Goal: Task Accomplishment & Management: Manage account settings

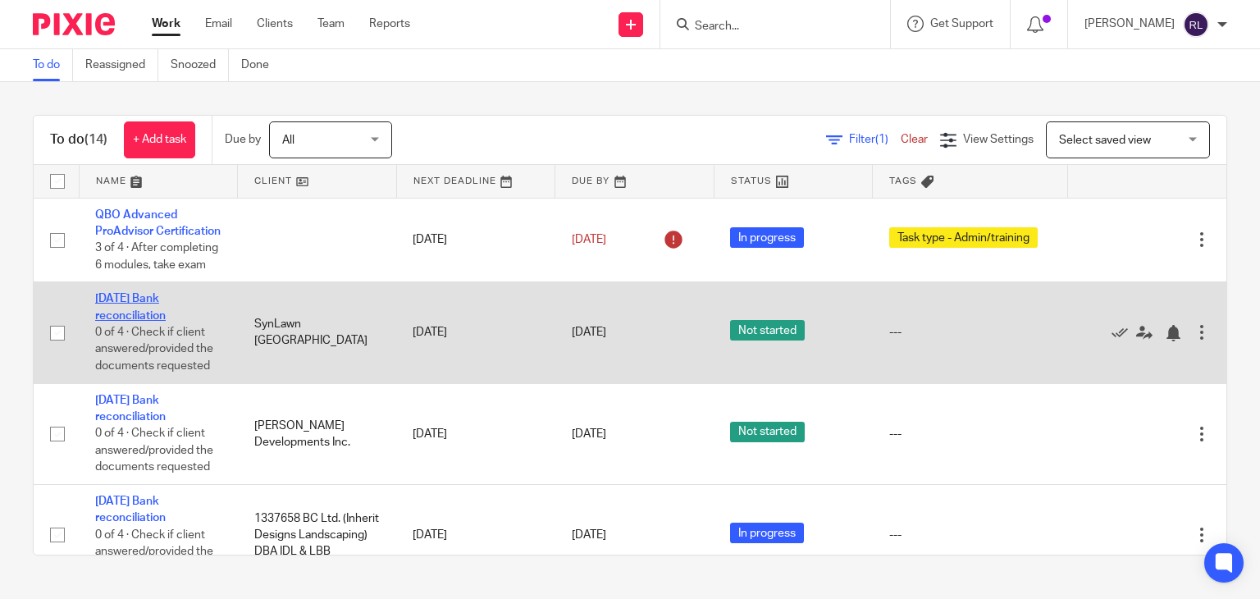
click at [136, 321] on link "[DATE] Bank reconciliation" at bounding box center [130, 307] width 71 height 28
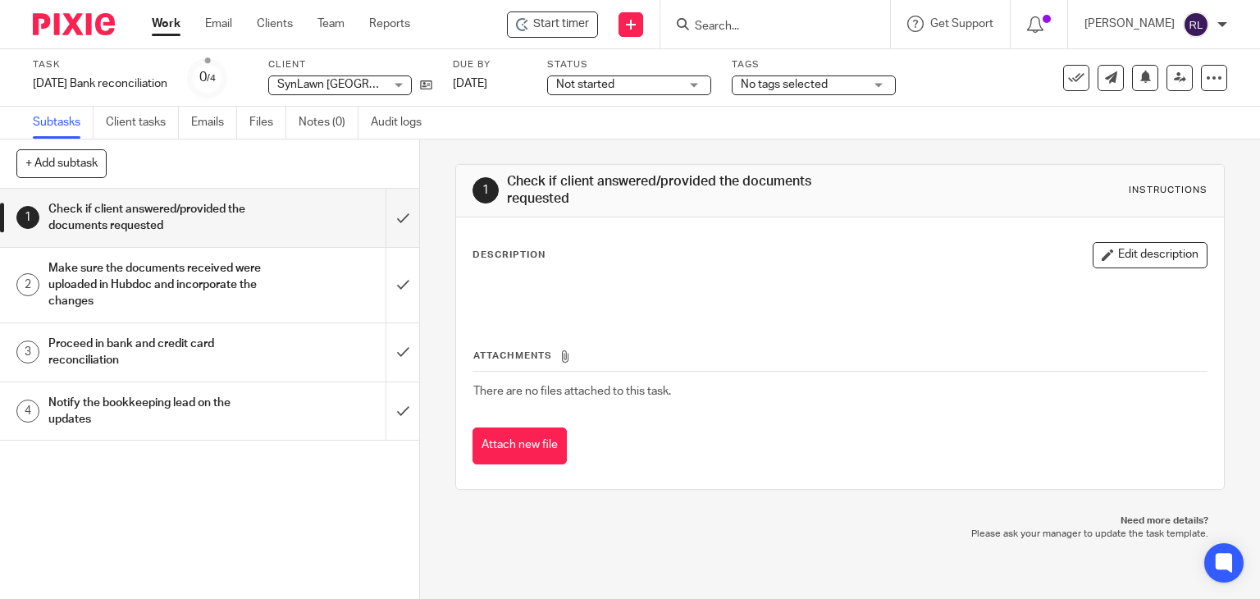
click at [60, 30] on img at bounding box center [74, 24] width 82 height 22
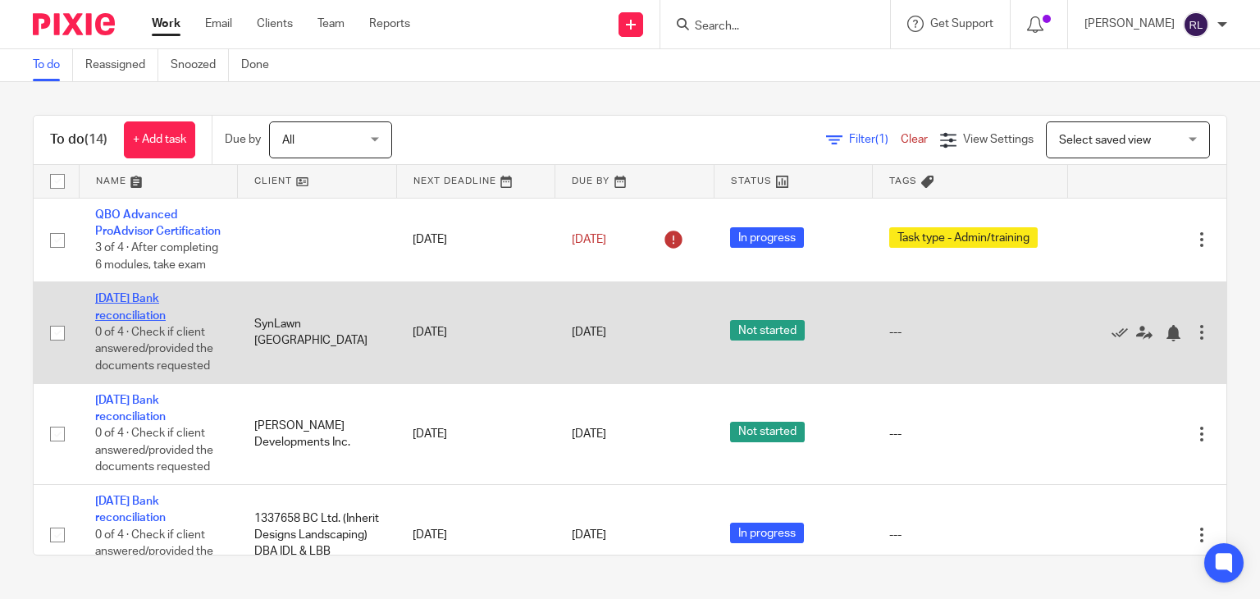
click at [142, 321] on link "[DATE] Bank reconciliation" at bounding box center [130, 307] width 71 height 28
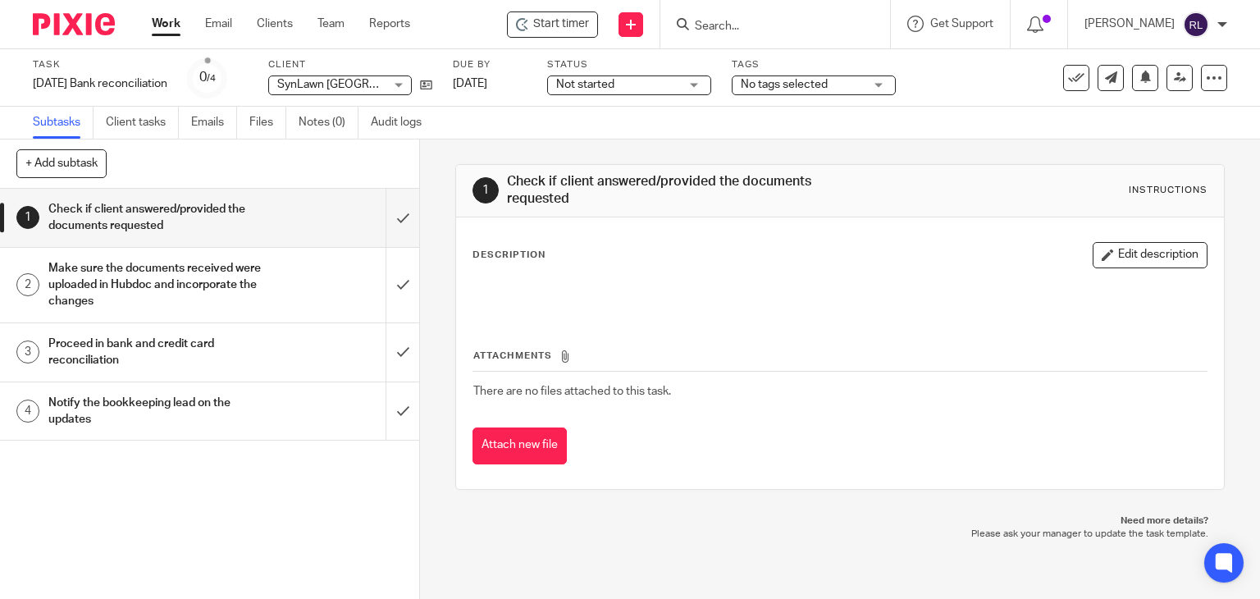
click at [665, 86] on span "Not started" at bounding box center [617, 84] width 123 height 17
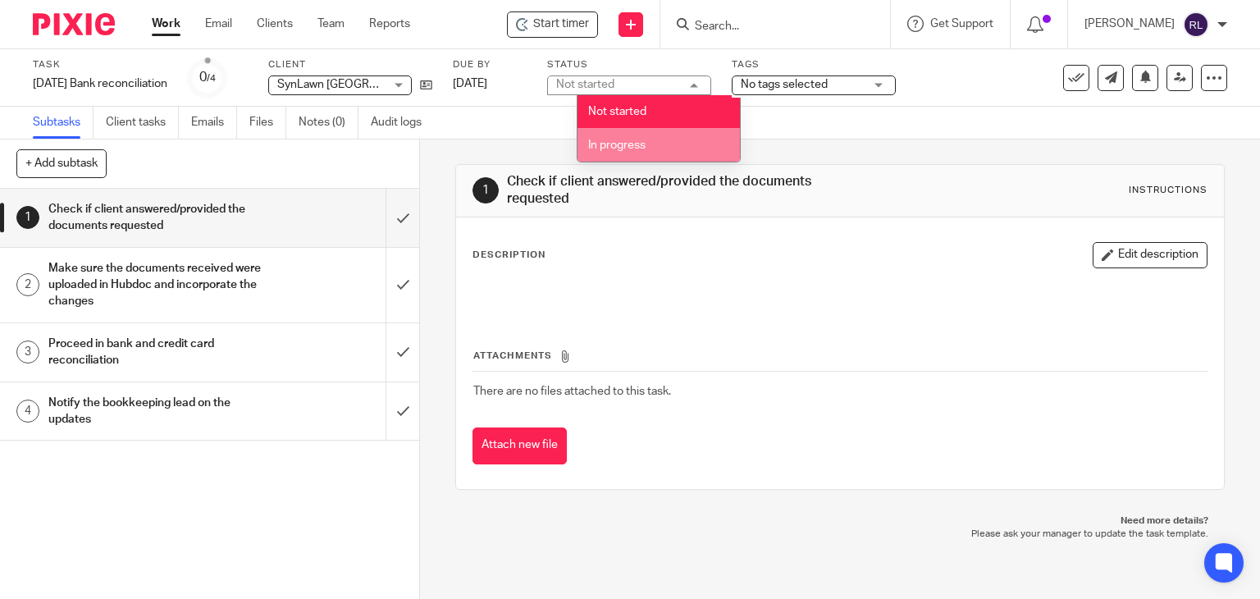
click at [642, 145] on span "In progress" at bounding box center [616, 144] width 57 height 11
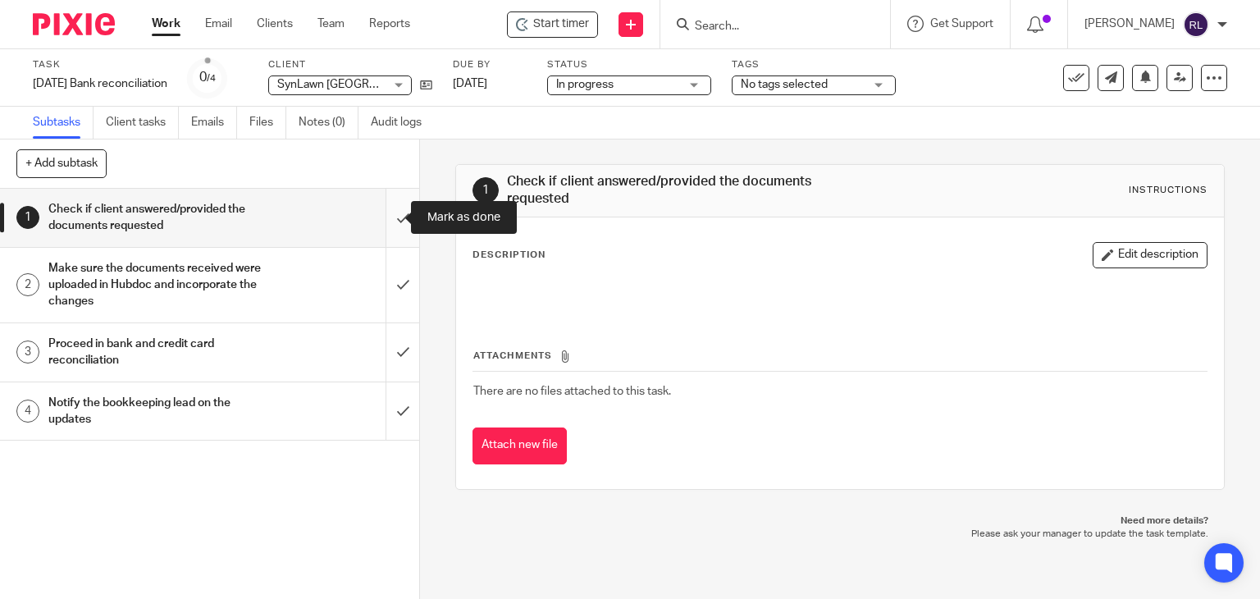
click at [391, 217] on input "submit" at bounding box center [209, 218] width 419 height 58
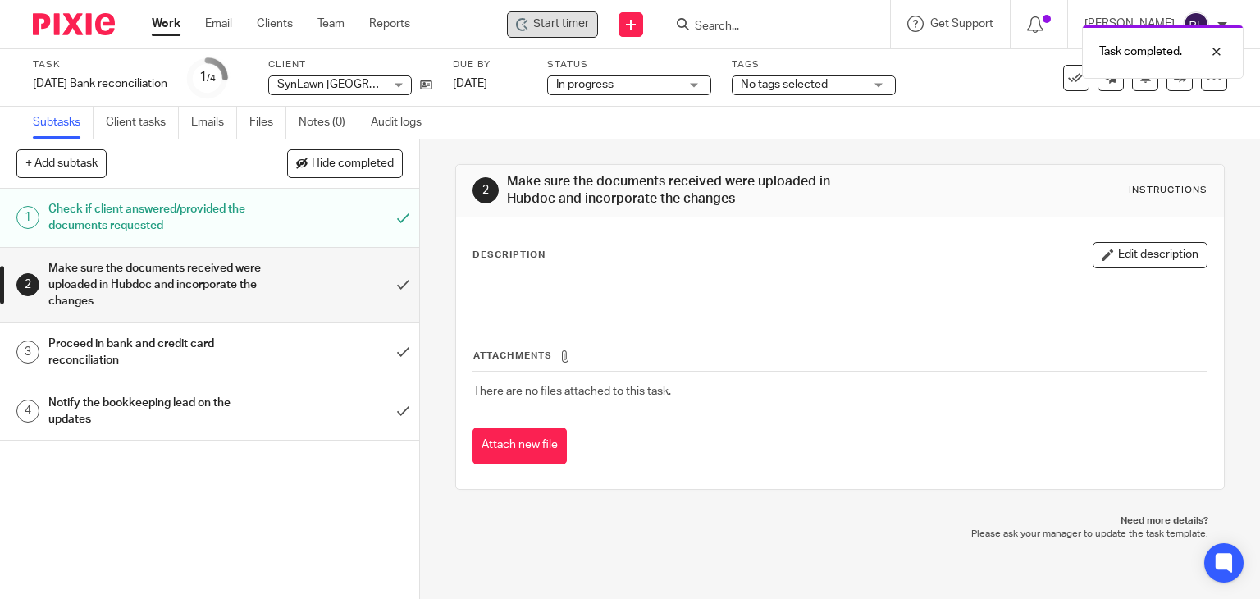
click at [551, 18] on span "Start timer" at bounding box center [561, 24] width 56 height 17
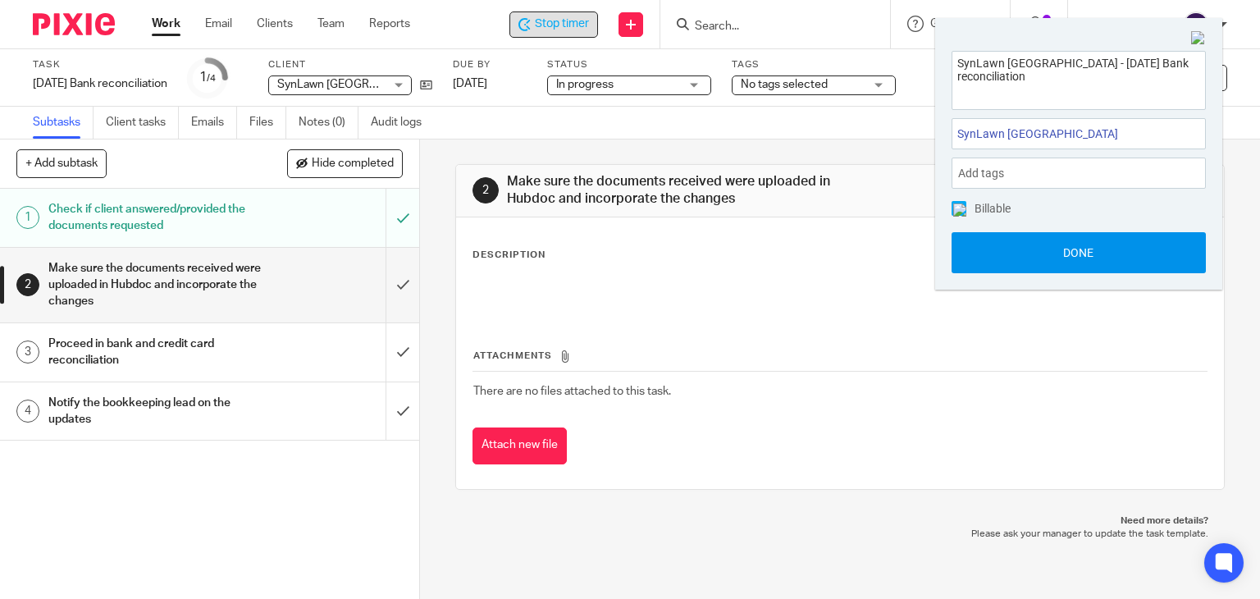
click at [1035, 262] on button "Done" at bounding box center [1079, 252] width 254 height 41
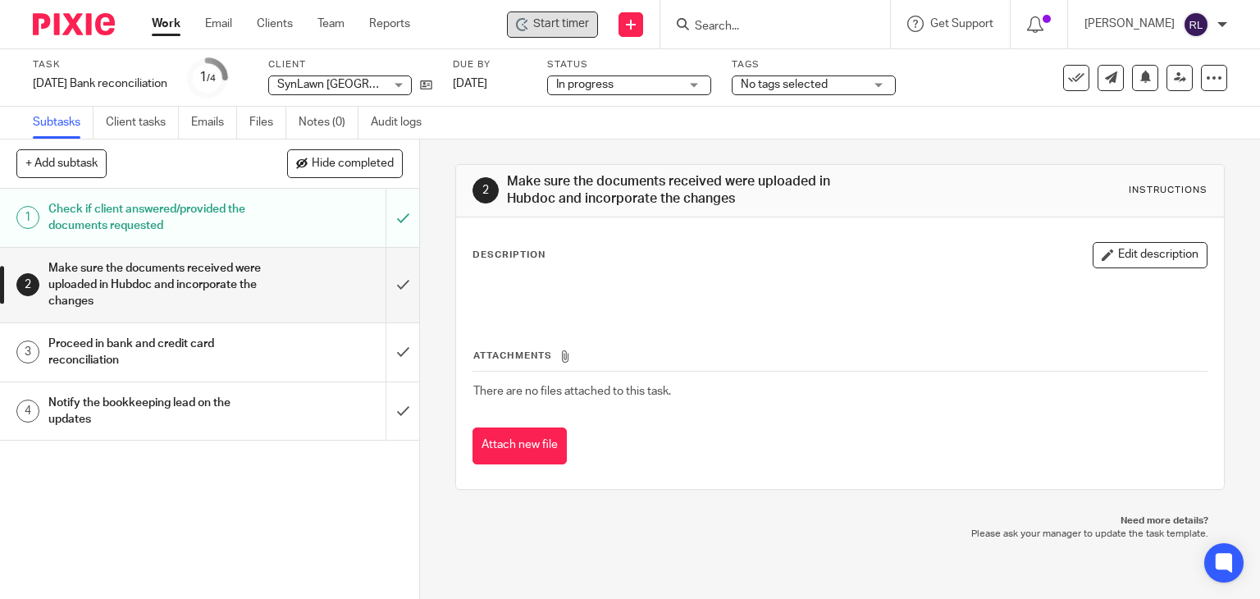
click at [95, 27] on img at bounding box center [74, 24] width 82 height 22
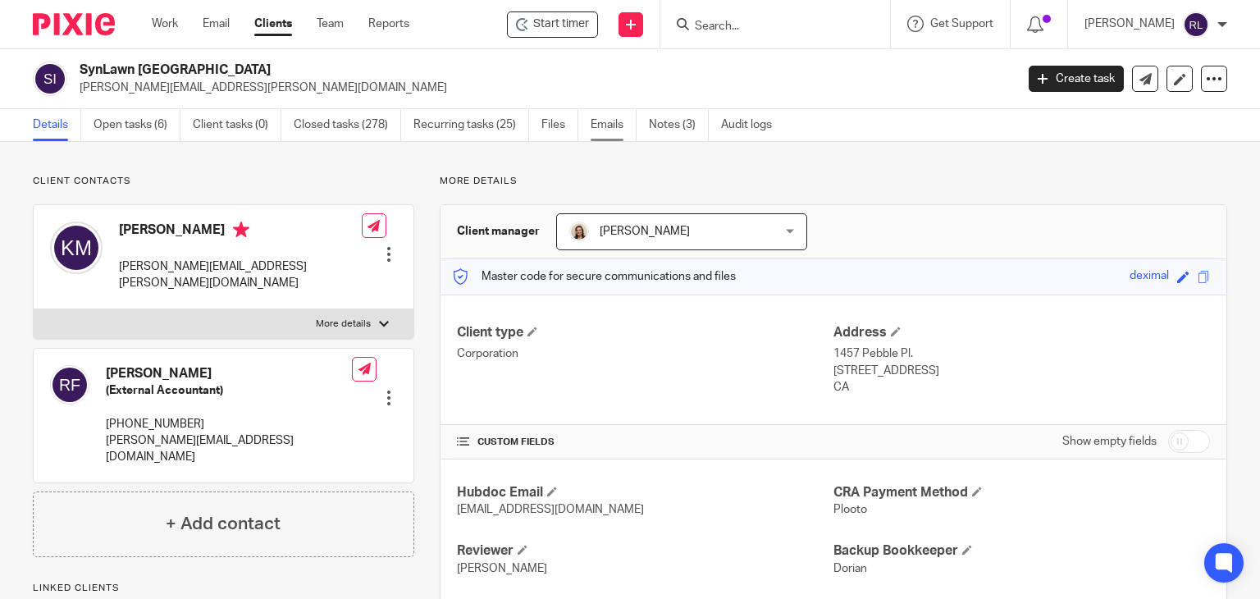
click at [604, 127] on link "Emails" at bounding box center [614, 125] width 46 height 32
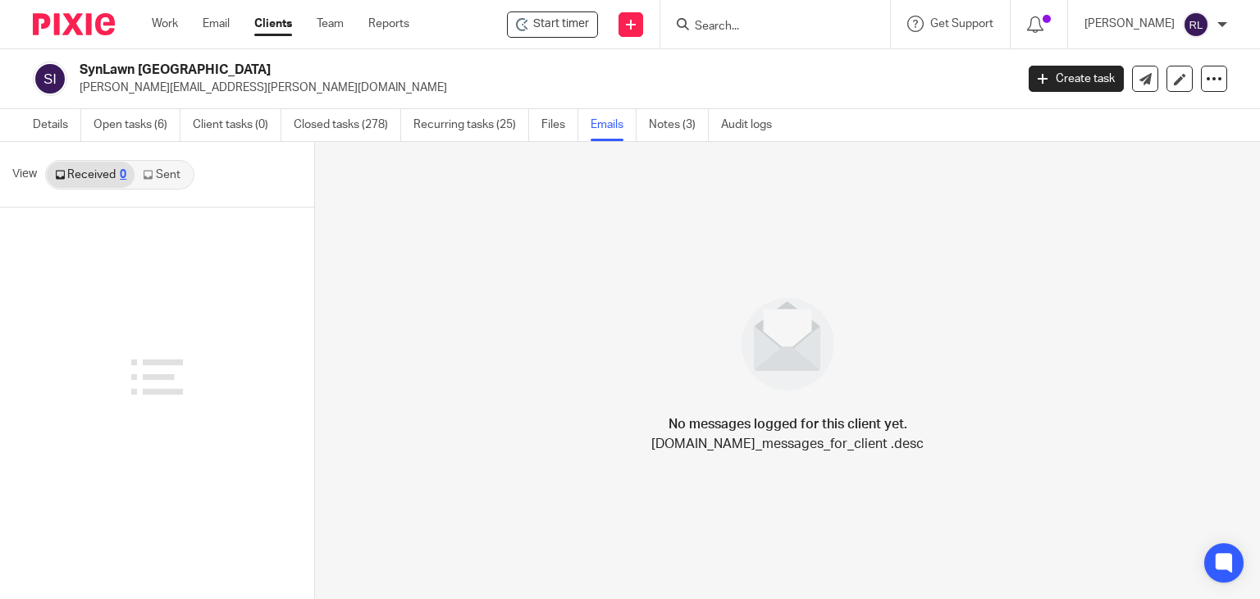
click at [171, 174] on link "Sent" at bounding box center [163, 175] width 57 height 26
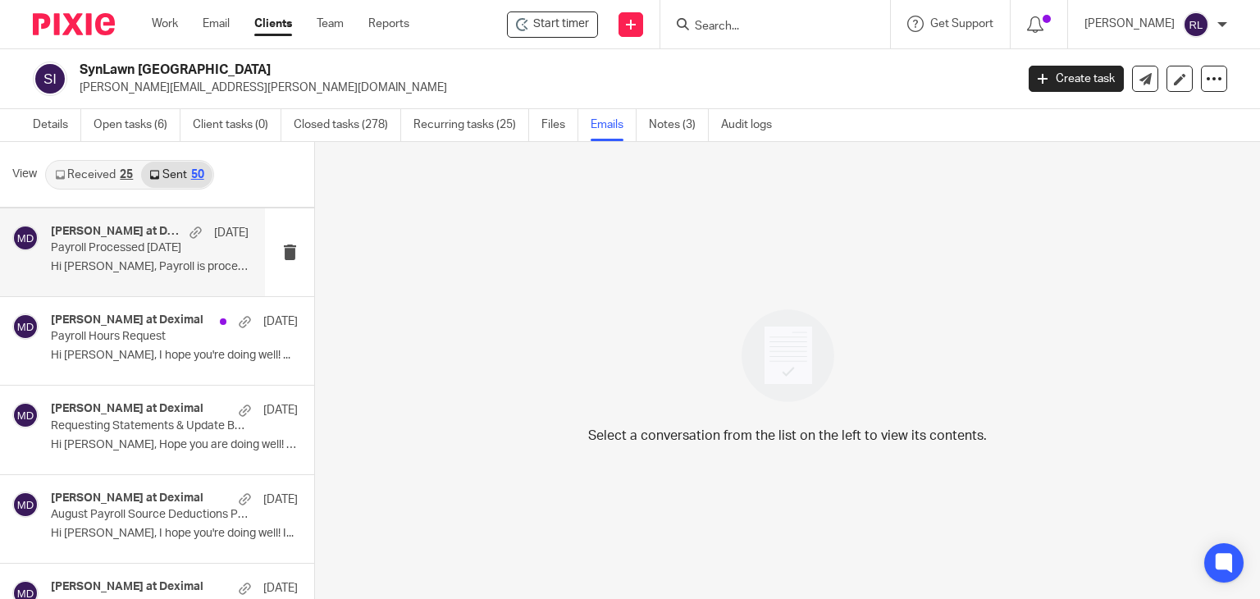
scroll to position [246, 0]
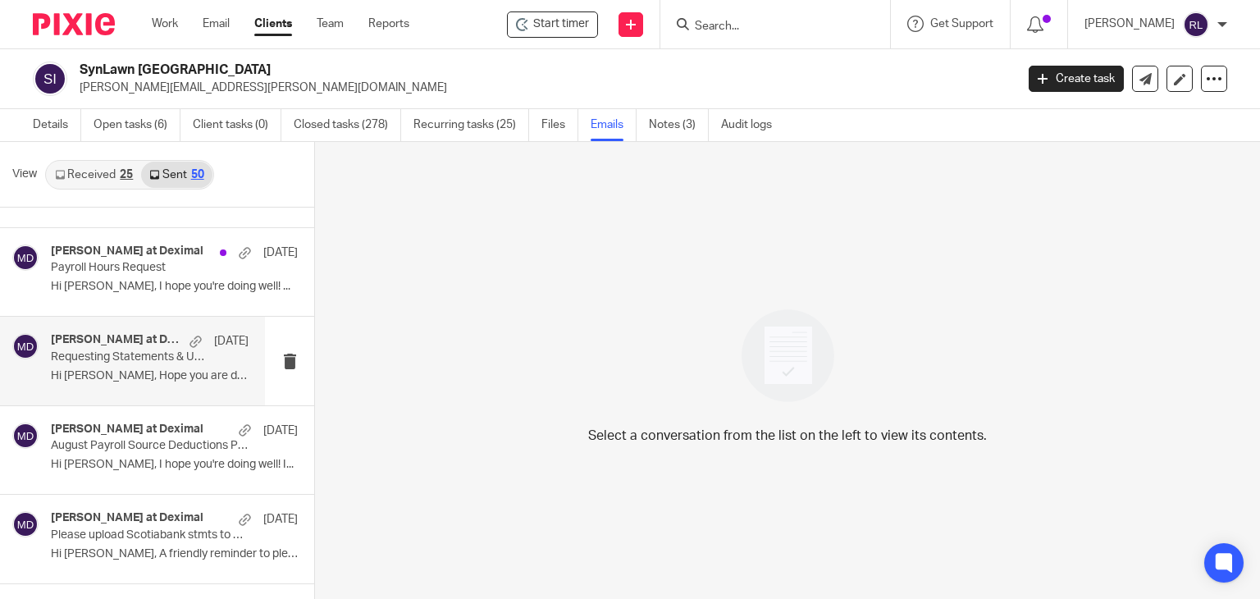
click at [109, 372] on p "Hi Kris, Hope you are doing well! When you..." at bounding box center [150, 376] width 198 height 14
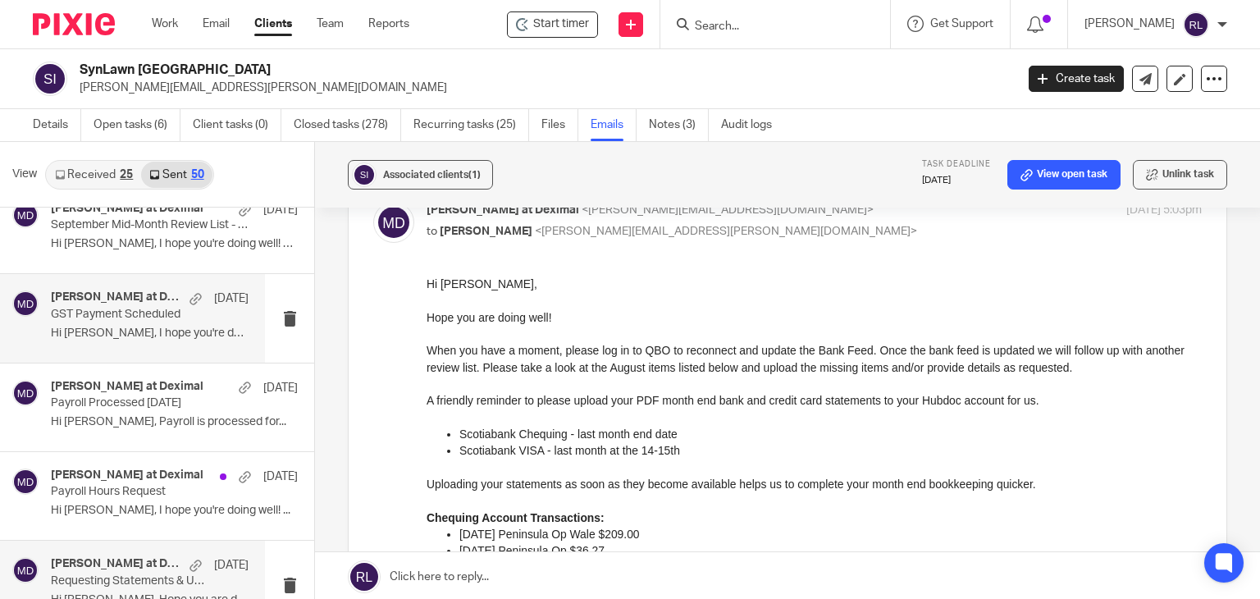
scroll to position [0, 0]
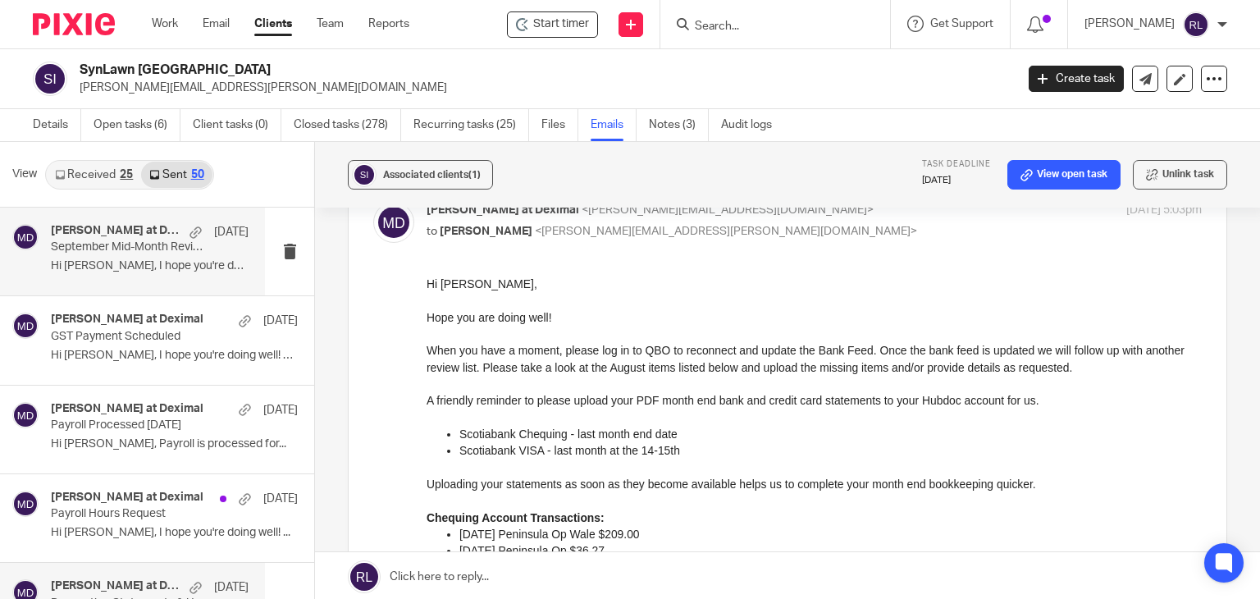
click at [121, 267] on p "Hi Kris, I hope you're doing well! Here..." at bounding box center [150, 266] width 198 height 14
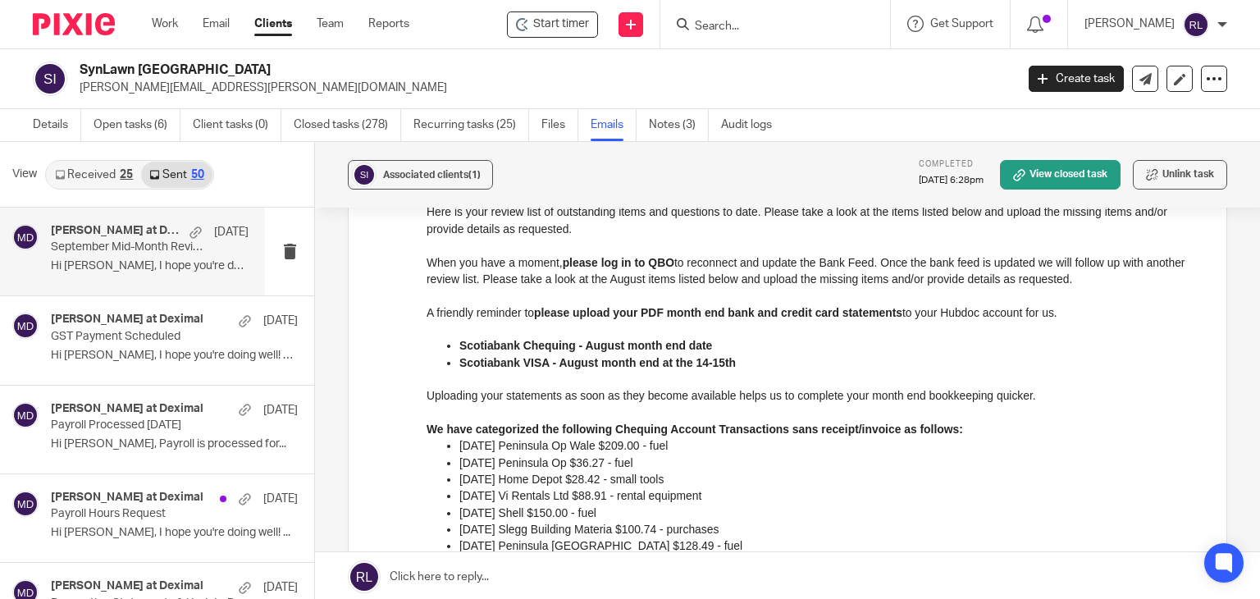
scroll to position [246, 0]
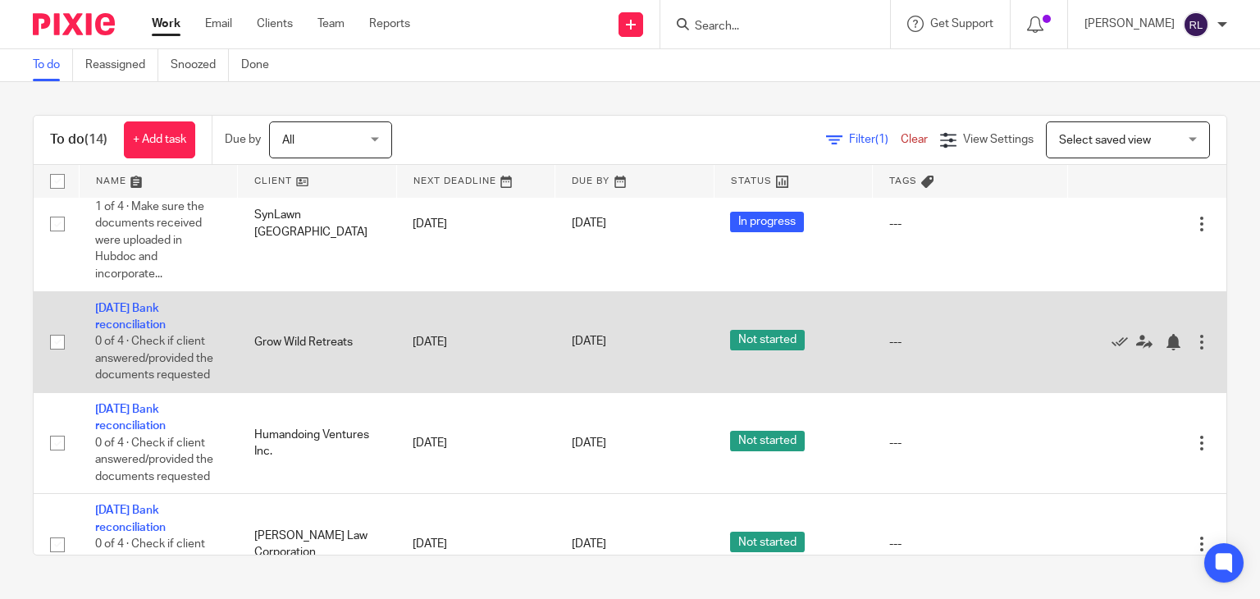
scroll to position [410, 0]
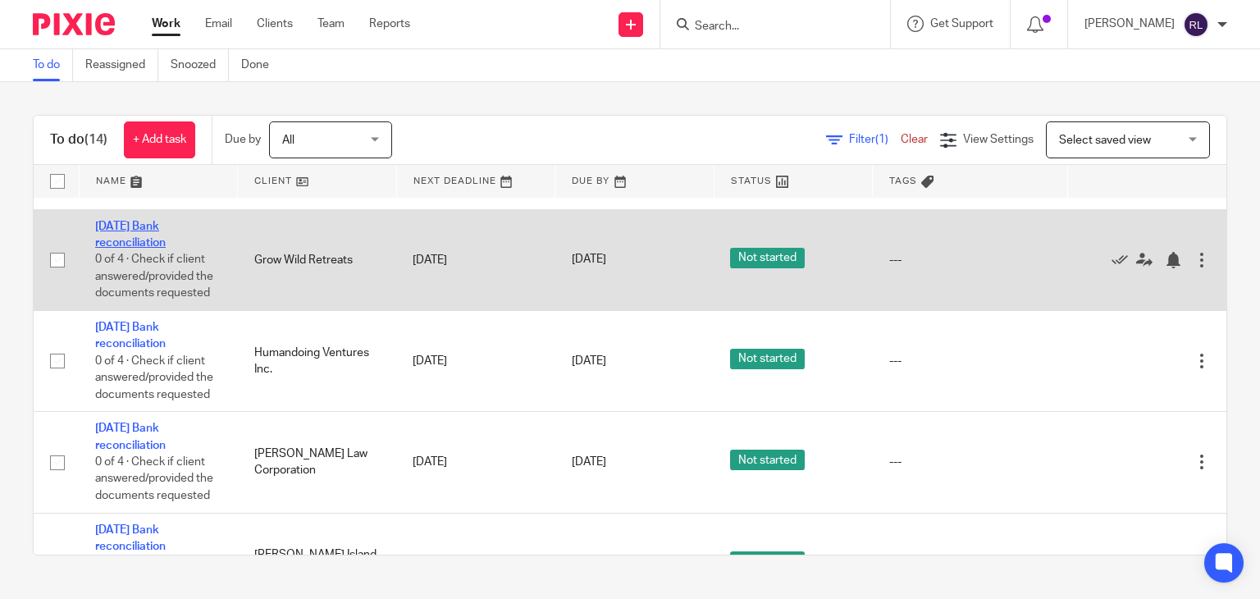
click at [130, 249] on link "[DATE] Bank reconciliation" at bounding box center [130, 235] width 71 height 28
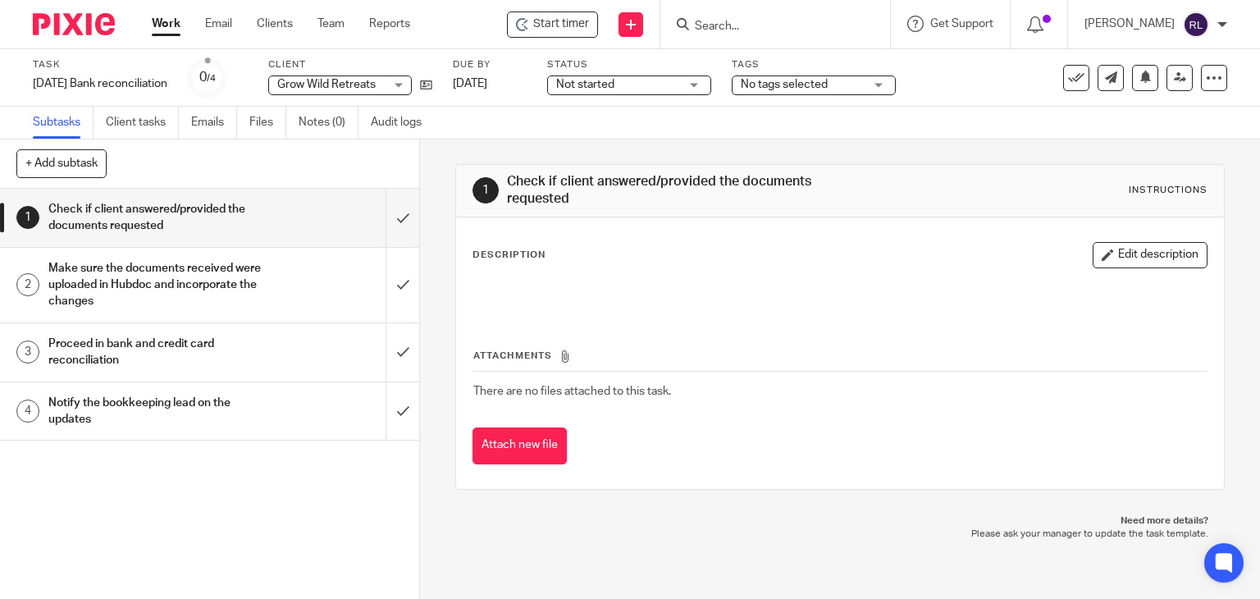
click at [77, 30] on img at bounding box center [74, 24] width 82 height 22
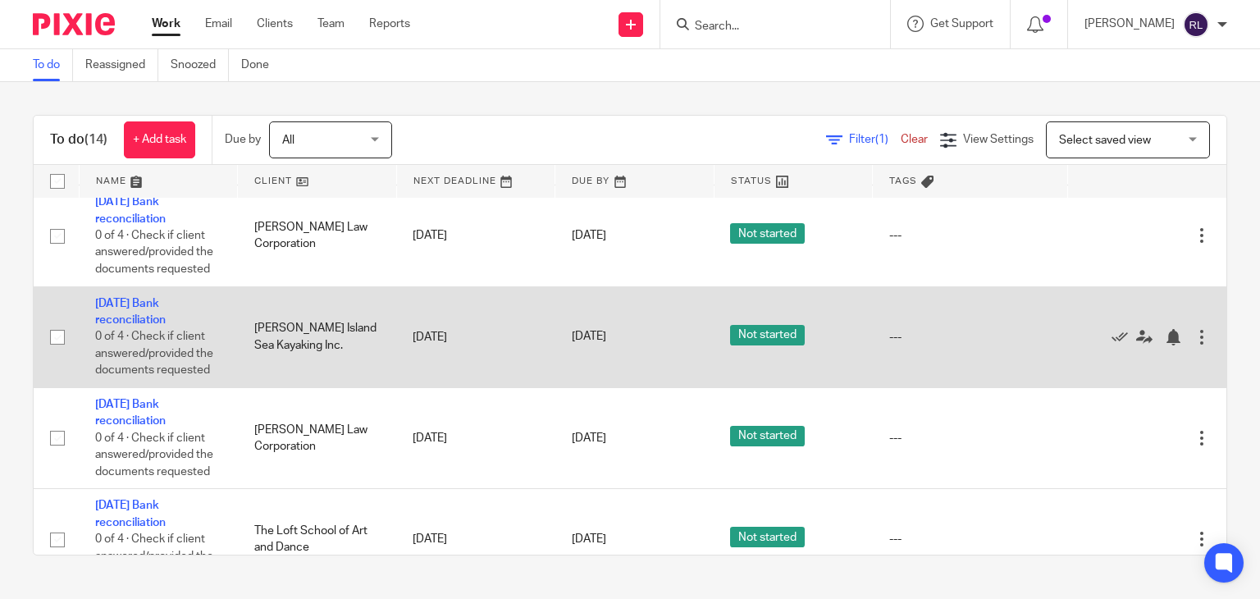
scroll to position [656, 0]
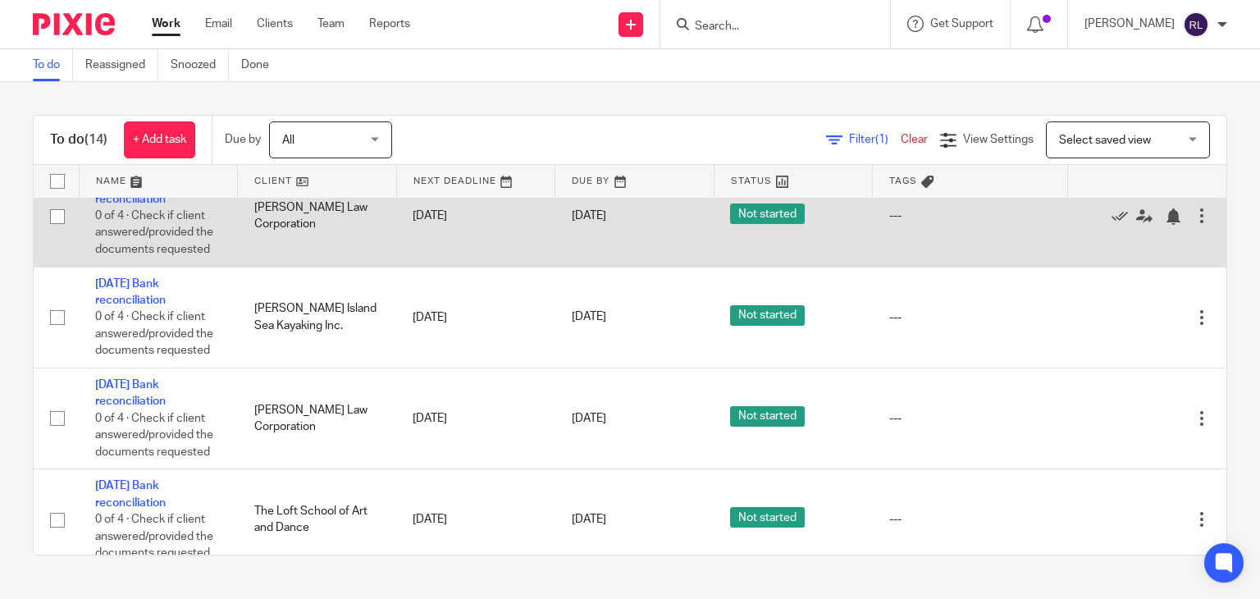
click at [125, 227] on td "August 2025 Bank reconciliation 0 of 4 · Check if client answered/provided the …" at bounding box center [158, 216] width 159 height 101
click at [128, 204] on link "[DATE] Bank reconciliation" at bounding box center [130, 190] width 71 height 28
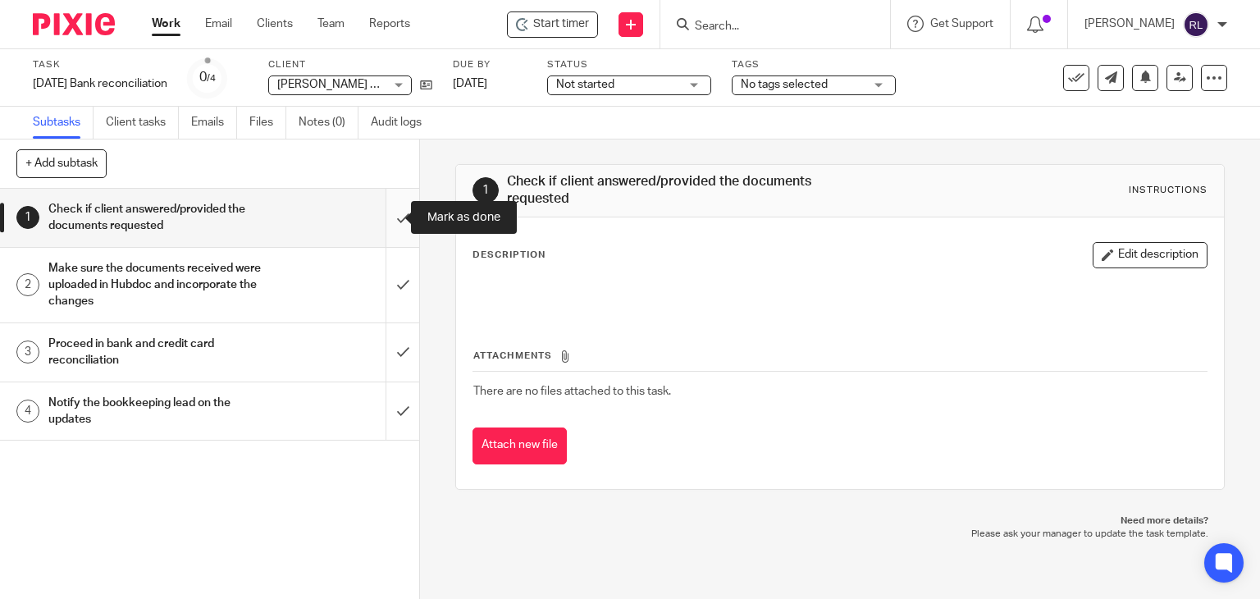
click at [381, 214] on input "submit" at bounding box center [209, 218] width 419 height 58
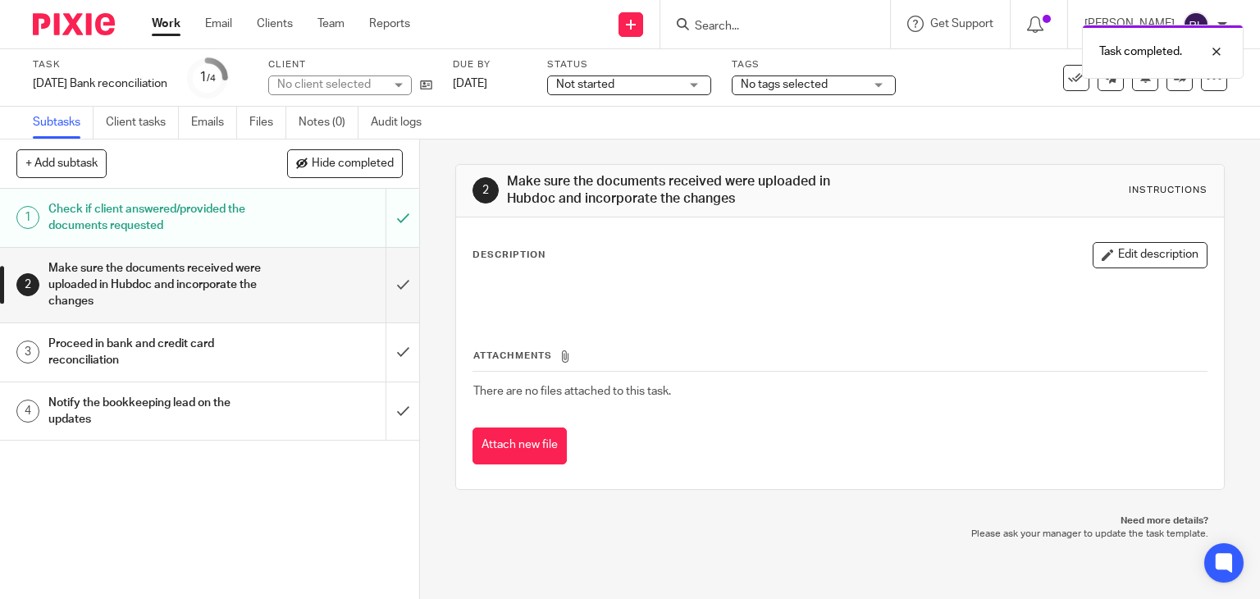
click at [663, 82] on span "Not started" at bounding box center [617, 84] width 123 height 17
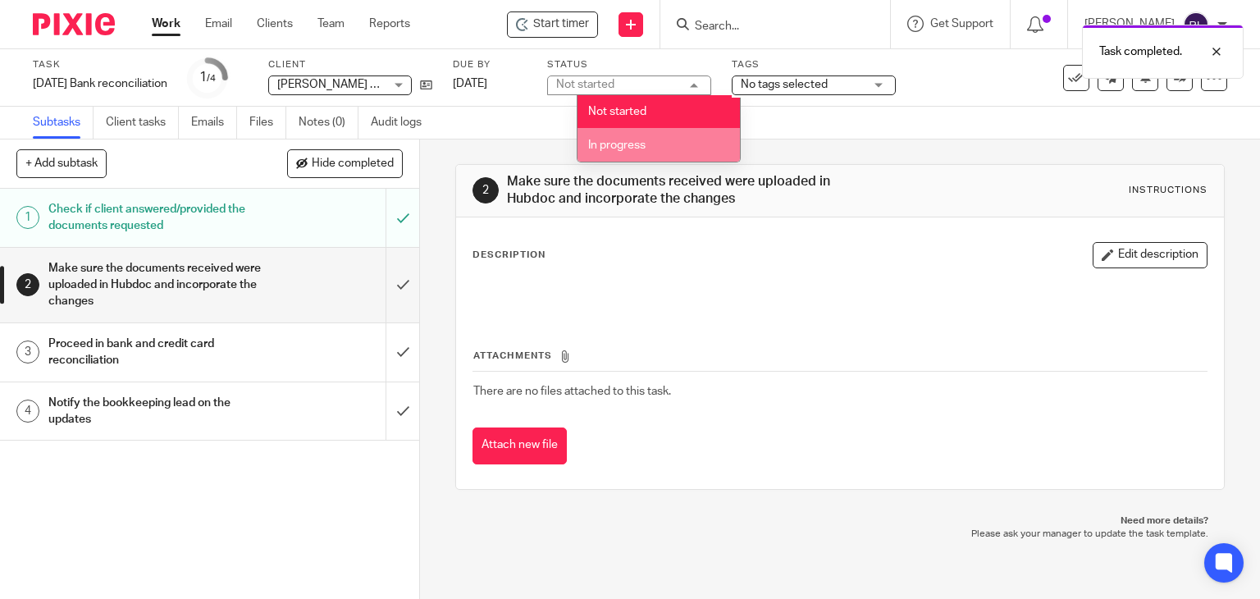
click at [635, 152] on li "In progress" at bounding box center [659, 145] width 162 height 34
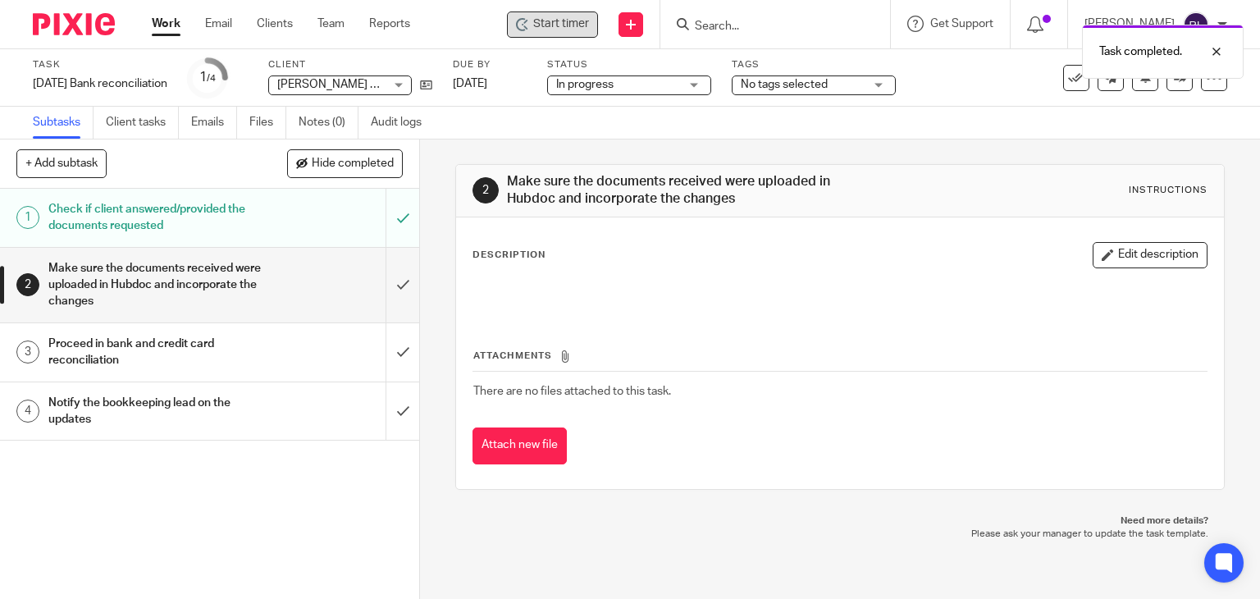
click at [570, 34] on div "Start timer" at bounding box center [552, 24] width 91 height 26
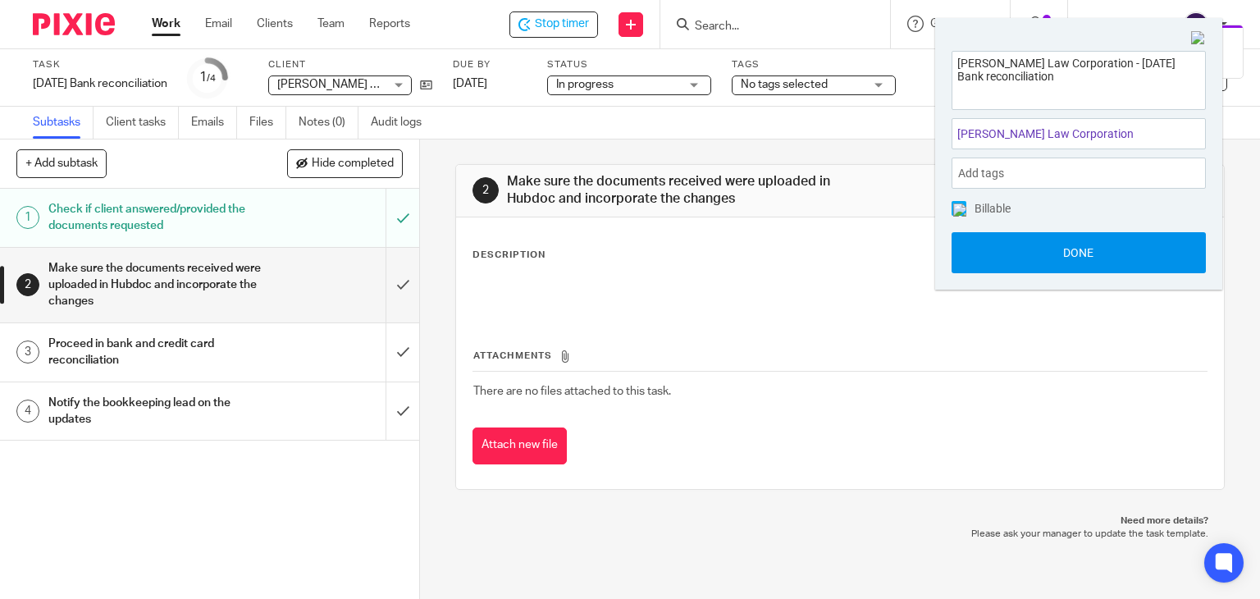
click at [1011, 263] on button "Done" at bounding box center [1079, 252] width 254 height 41
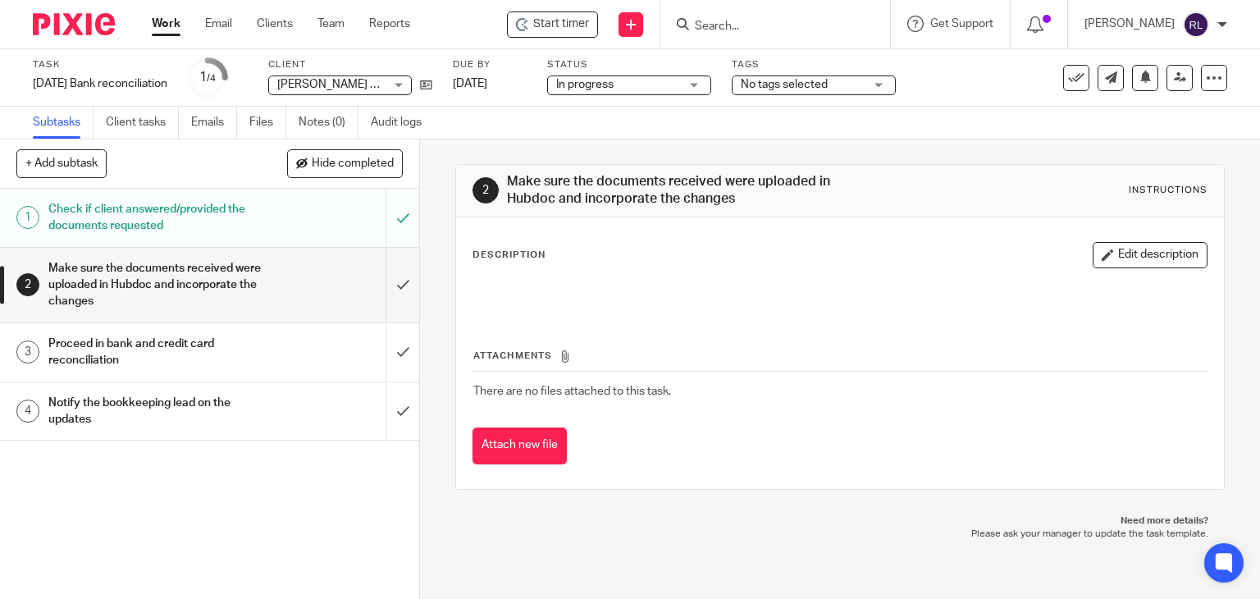
click at [205, 404] on h1 "Notify the bookkeeping lead on the updates" at bounding box center [155, 412] width 214 height 42
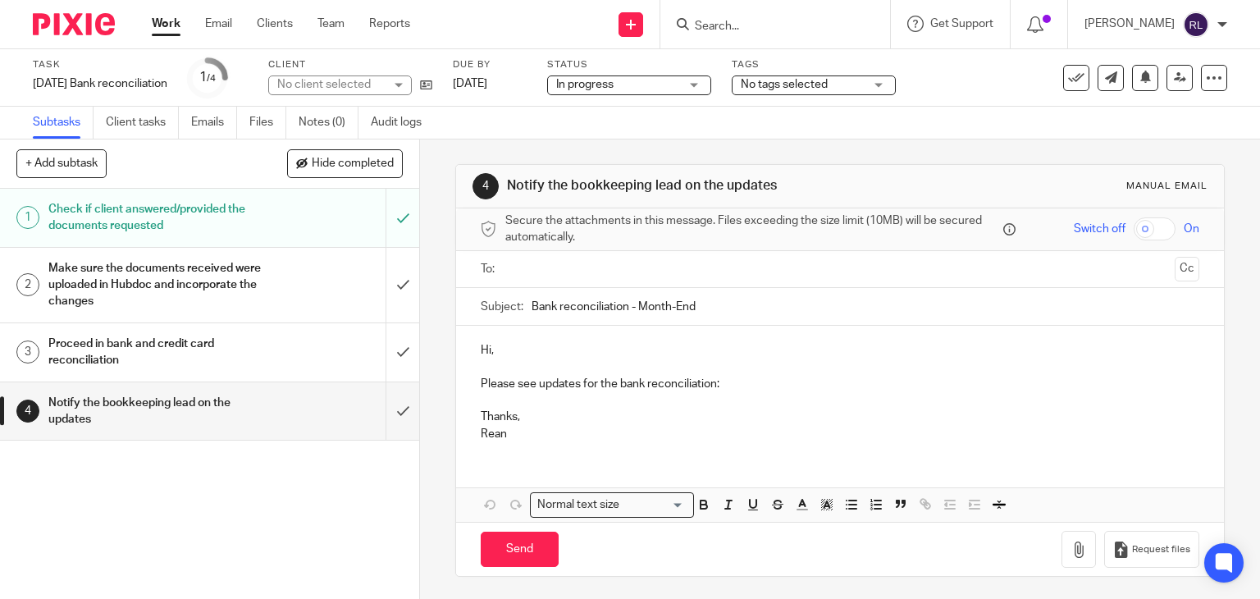
click at [532, 303] on input "Bank reconciliation - Month-End" at bounding box center [866, 306] width 669 height 37
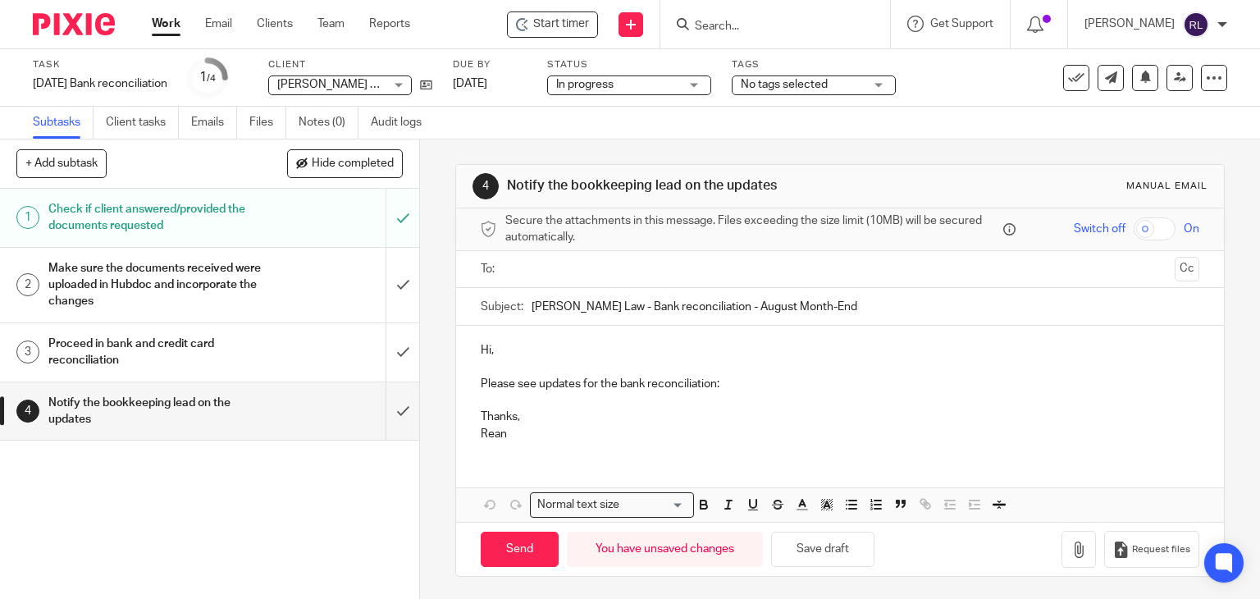
type input "[PERSON_NAME] Law - Bank reconciliation - August Month-End"
click at [489, 346] on p "Hi," at bounding box center [841, 350] width 720 height 16
click at [565, 393] on p at bounding box center [841, 400] width 720 height 16
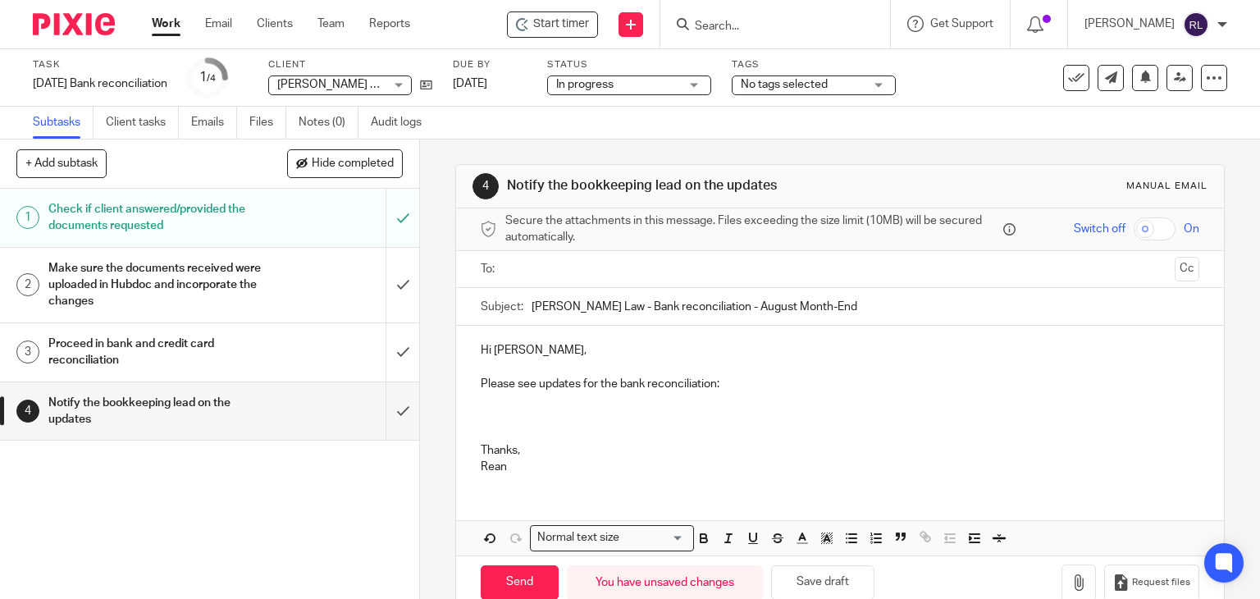
click at [509, 404] on p at bounding box center [841, 400] width 720 height 16
click at [844, 539] on icon "button" at bounding box center [851, 538] width 15 height 15
click at [846, 427] on p at bounding box center [841, 434] width 720 height 16
click at [794, 396] on p "TD Overhead Checking - reconciled as of" at bounding box center [857, 400] width 687 height 16
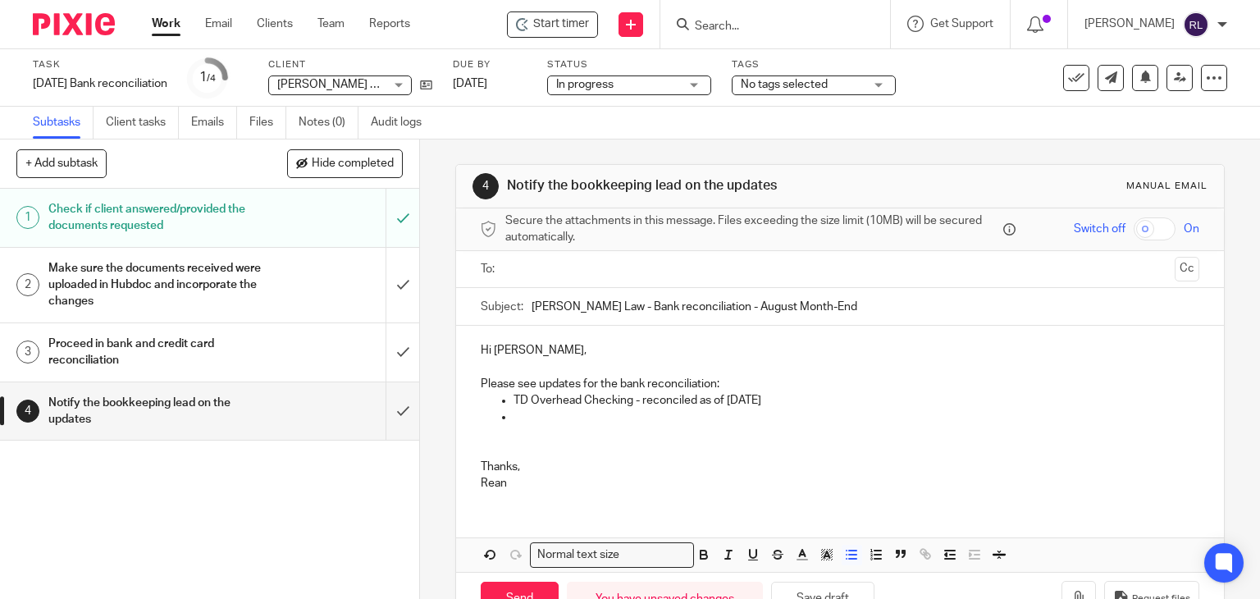
click at [514, 395] on p "TD Overhead Checking - reconciled as of August 29th" at bounding box center [857, 400] width 687 height 16
drag, startPoint x: 509, startPoint y: 399, endPoint x: 792, endPoint y: 405, distance: 283.1
click at [792, 405] on p "TD Overhead Checking - reconciled as of August 29th" at bounding box center [857, 400] width 687 height 16
copy p "TD Overhead Checking - reconciled as of August 29th"
click at [522, 422] on p at bounding box center [857, 417] width 687 height 16
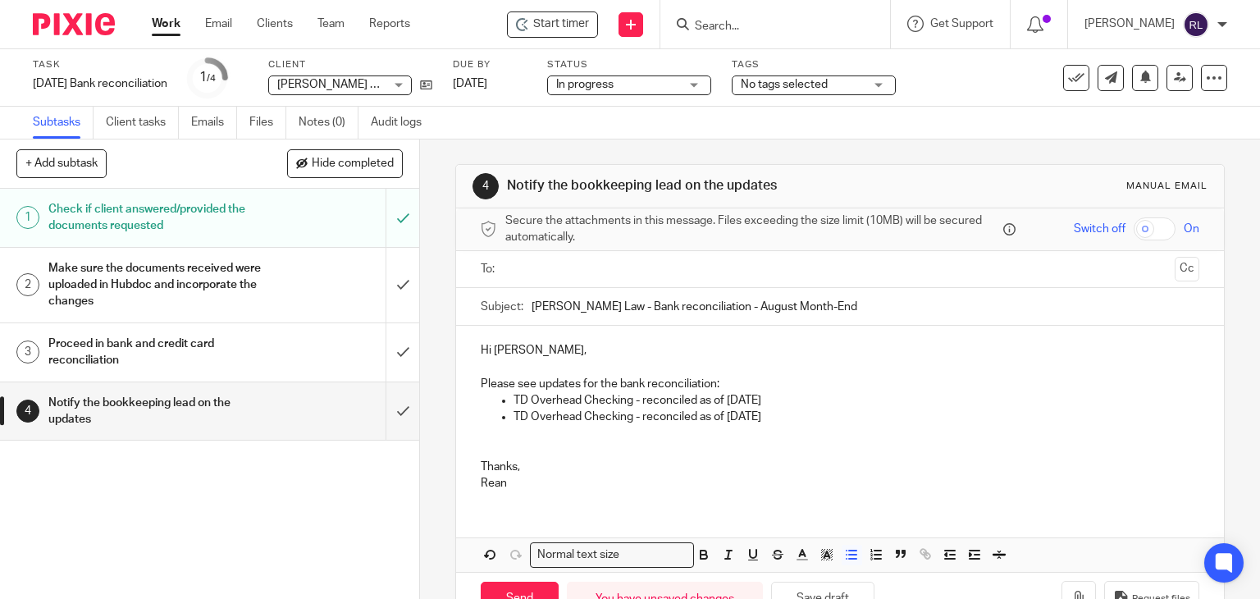
click at [542, 423] on p "TD Overhead Checking - reconciled as of August 29th" at bounding box center [857, 417] width 687 height 16
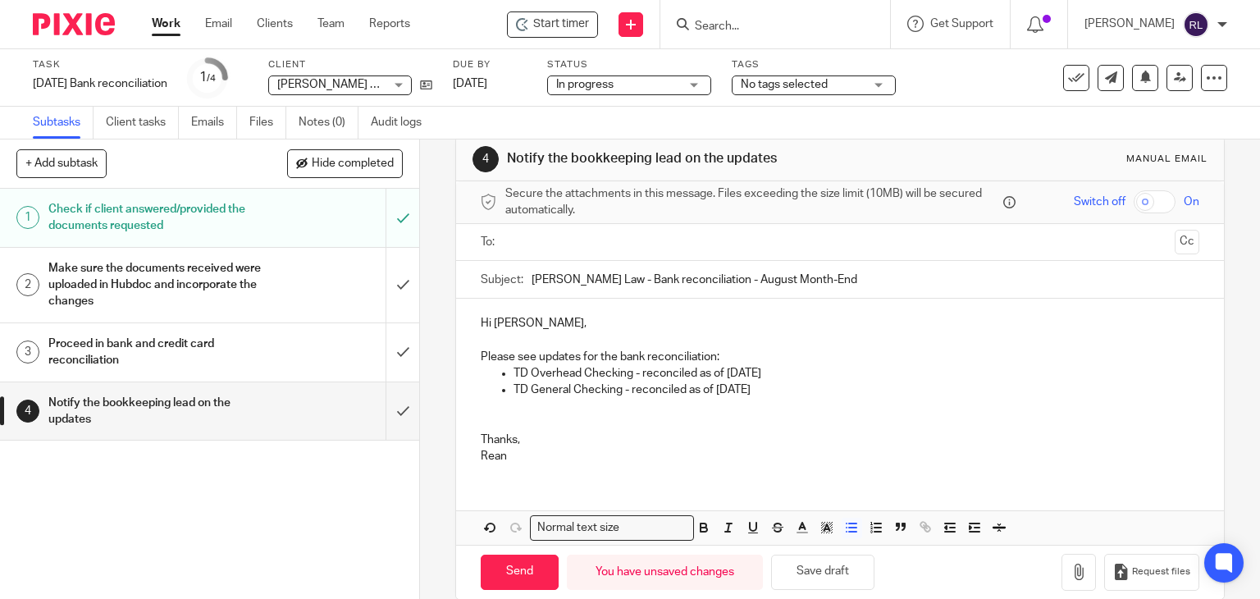
scroll to position [50, 0]
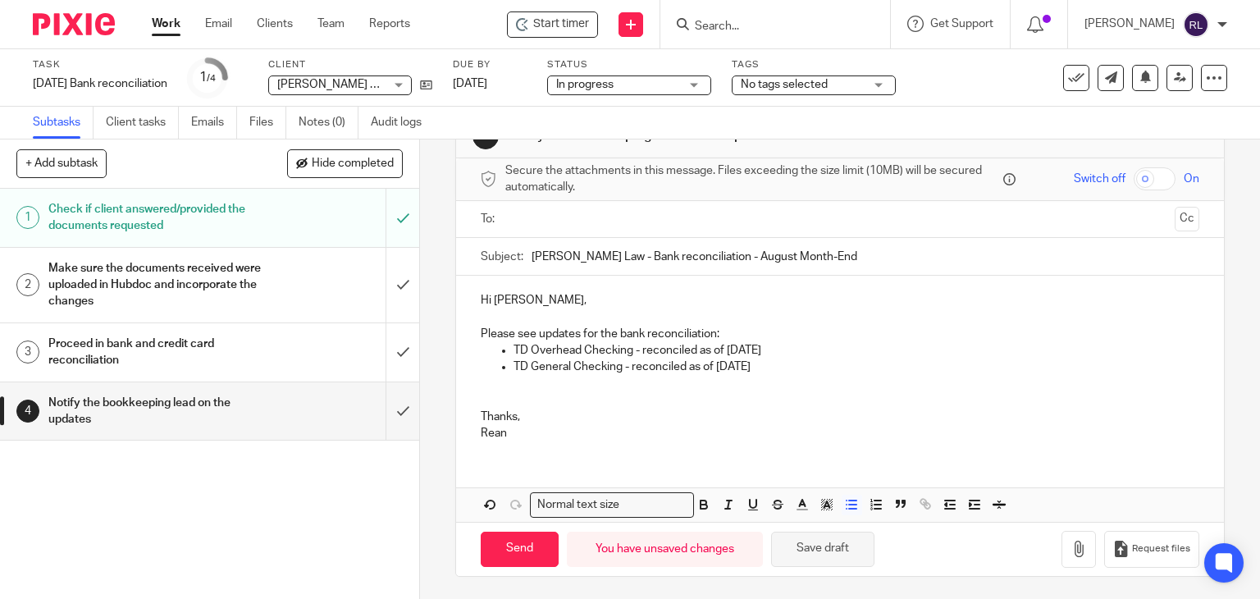
click at [843, 552] on button "Save draft" at bounding box center [822, 549] width 103 height 35
drag, startPoint x: 576, startPoint y: 372, endPoint x: 601, endPoint y: 368, distance: 25.0
click at [578, 370] on p "TD General Checking - reconciled as of August 29th" at bounding box center [857, 367] width 687 height 16
click at [788, 376] on p at bounding box center [841, 384] width 720 height 16
click at [826, 359] on p "TD General Checking - reconciled as of August 29th" at bounding box center [857, 367] width 687 height 16
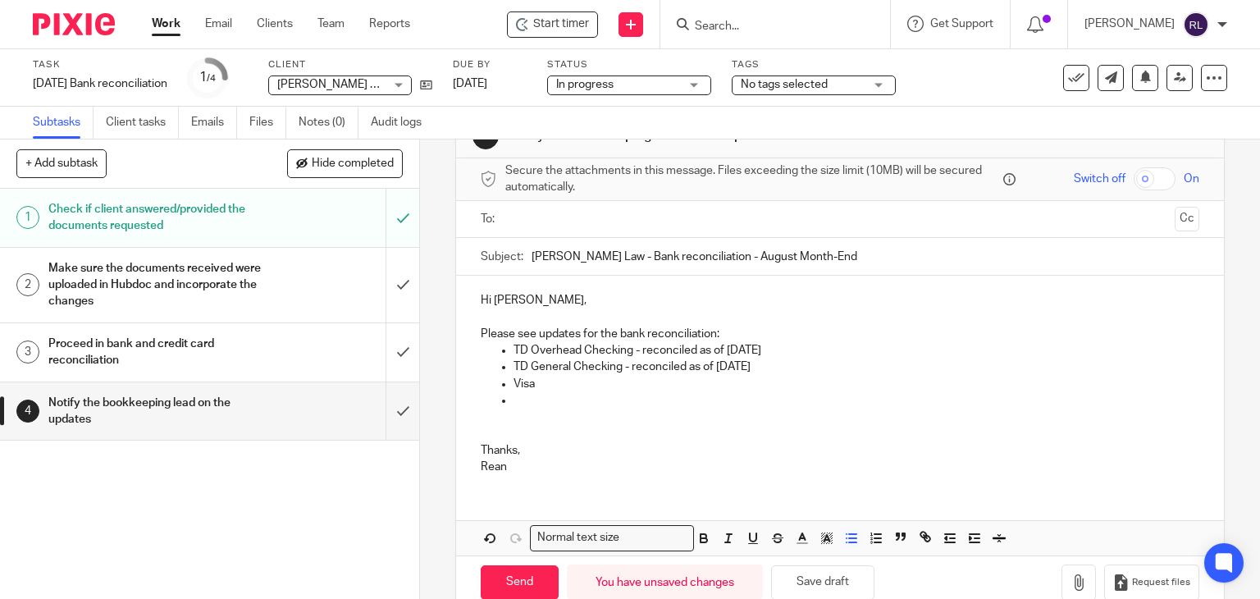
drag, startPoint x: 507, startPoint y: 368, endPoint x: 791, endPoint y: 365, distance: 283.9
click at [791, 365] on ul "TD Overhead Checking - reconciled as of August 29th TD General Checking - recon…" at bounding box center [841, 375] width 720 height 66
copy p "TD General Checking - reconciled as of August 29th"
click at [518, 406] on p at bounding box center [857, 400] width 687 height 16
drag, startPoint x: 565, startPoint y: 401, endPoint x: 527, endPoint y: 404, distance: 38.6
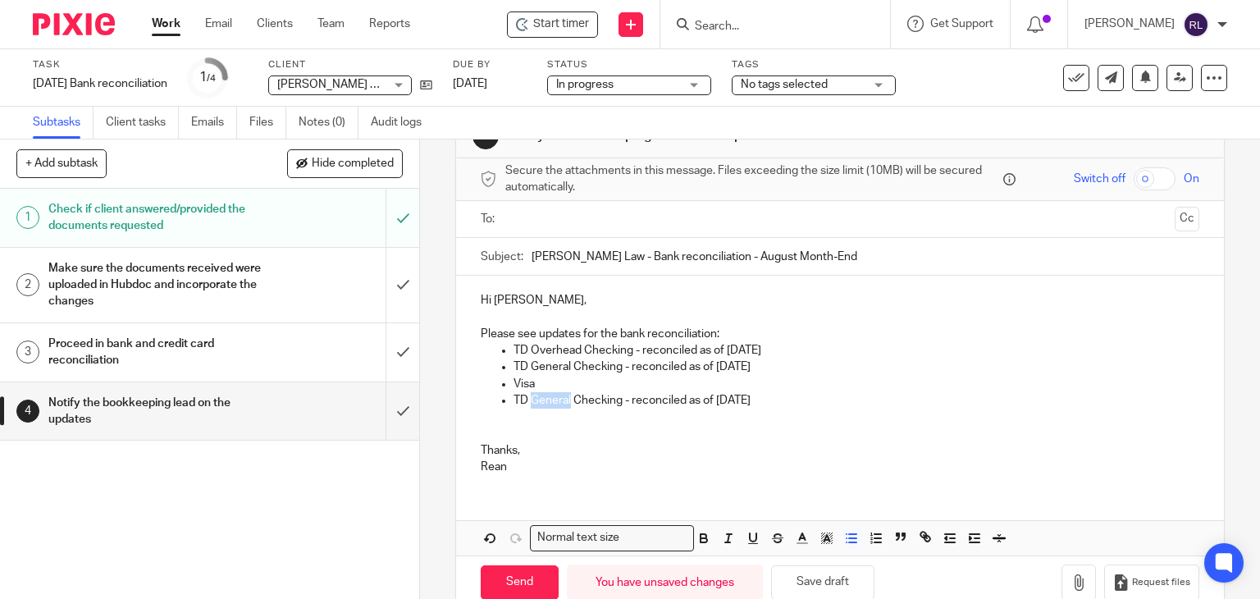
click at [527, 404] on p "TD General Checking - reconciled as of August 29th" at bounding box center [857, 400] width 687 height 16
drag, startPoint x: 509, startPoint y: 398, endPoint x: 617, endPoint y: 404, distance: 107.6
click at [617, 404] on p "TD General Checking - reconciled as of August 29th" at bounding box center [857, 400] width 687 height 16
click at [809, 583] on button "Save draft" at bounding box center [822, 582] width 103 height 35
click at [817, 576] on button "Save draft" at bounding box center [822, 582] width 103 height 35
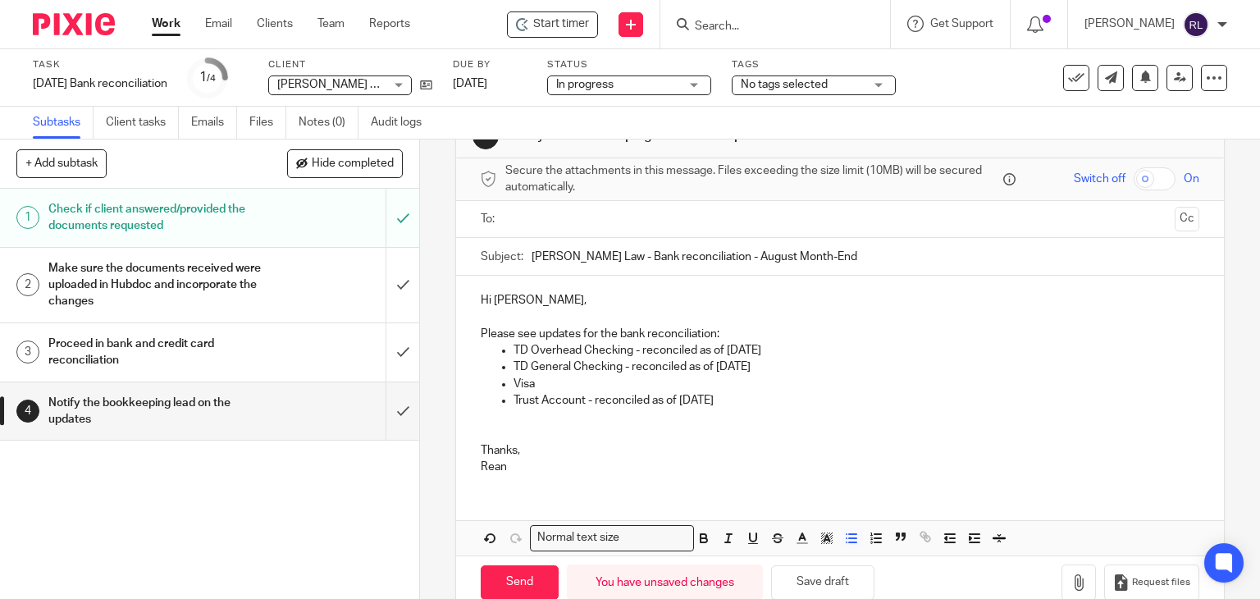
click at [551, 385] on p "Visa" at bounding box center [857, 384] width 687 height 16
click at [816, 587] on button "Save draft" at bounding box center [822, 582] width 103 height 35
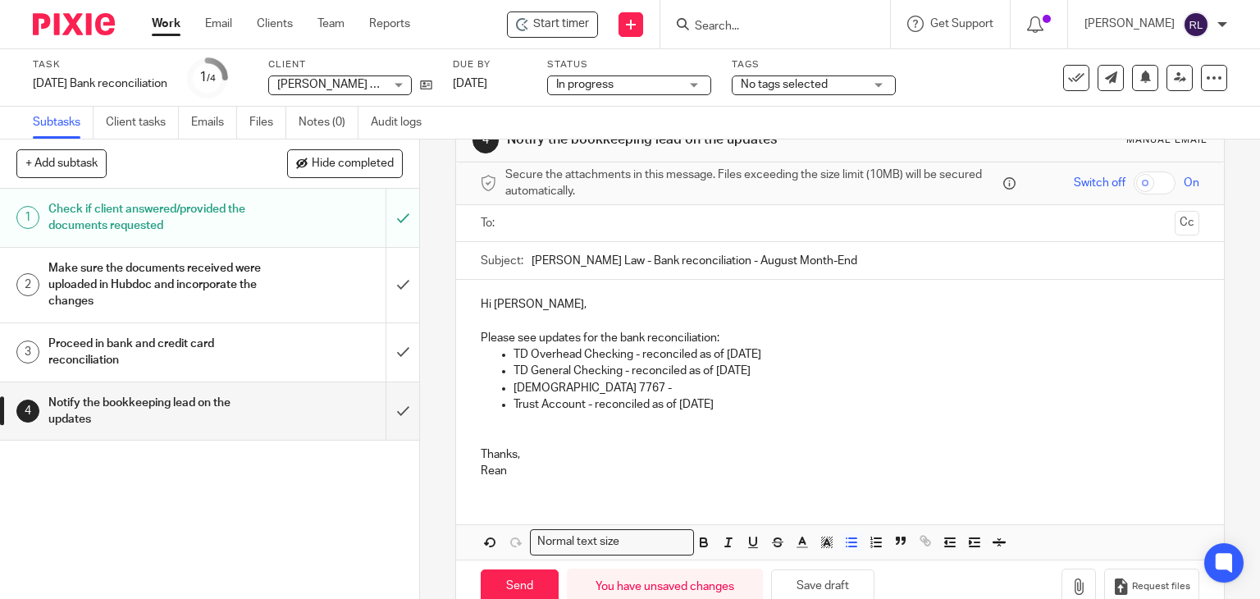
scroll to position [83, 0]
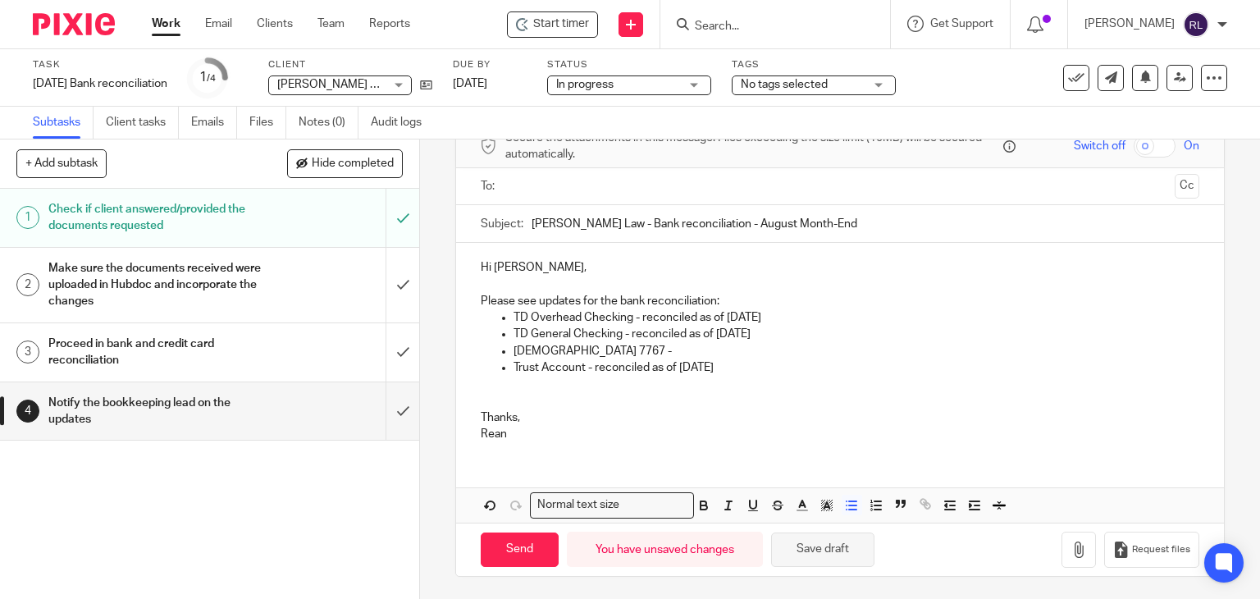
click at [841, 556] on button "Save draft" at bounding box center [822, 549] width 103 height 35
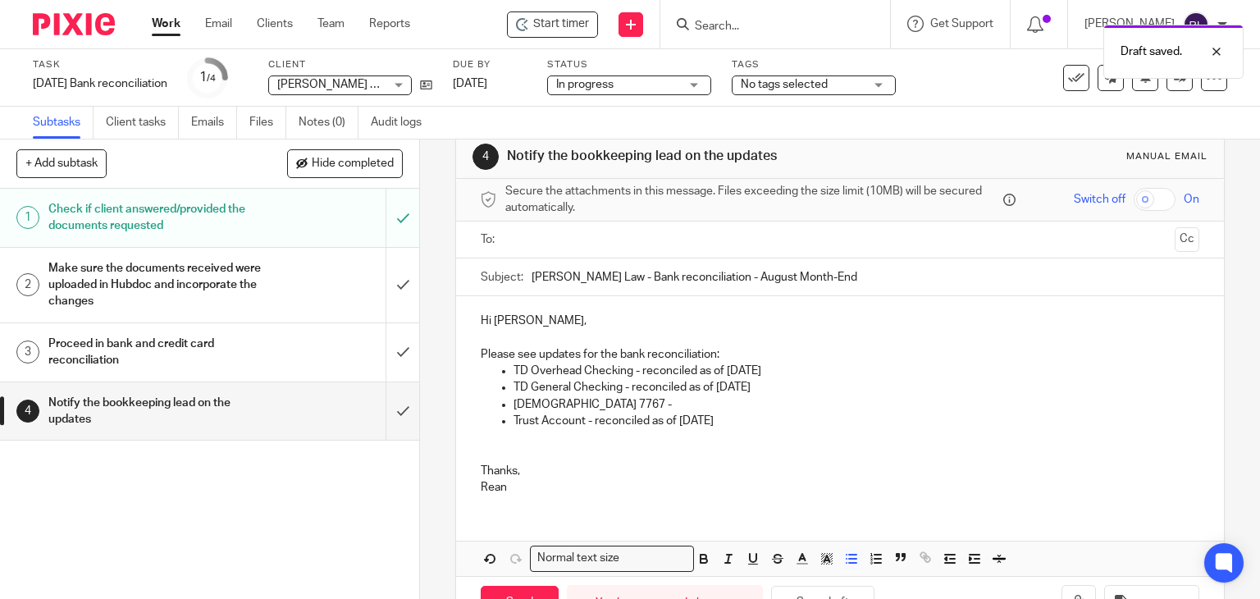
scroll to position [0, 0]
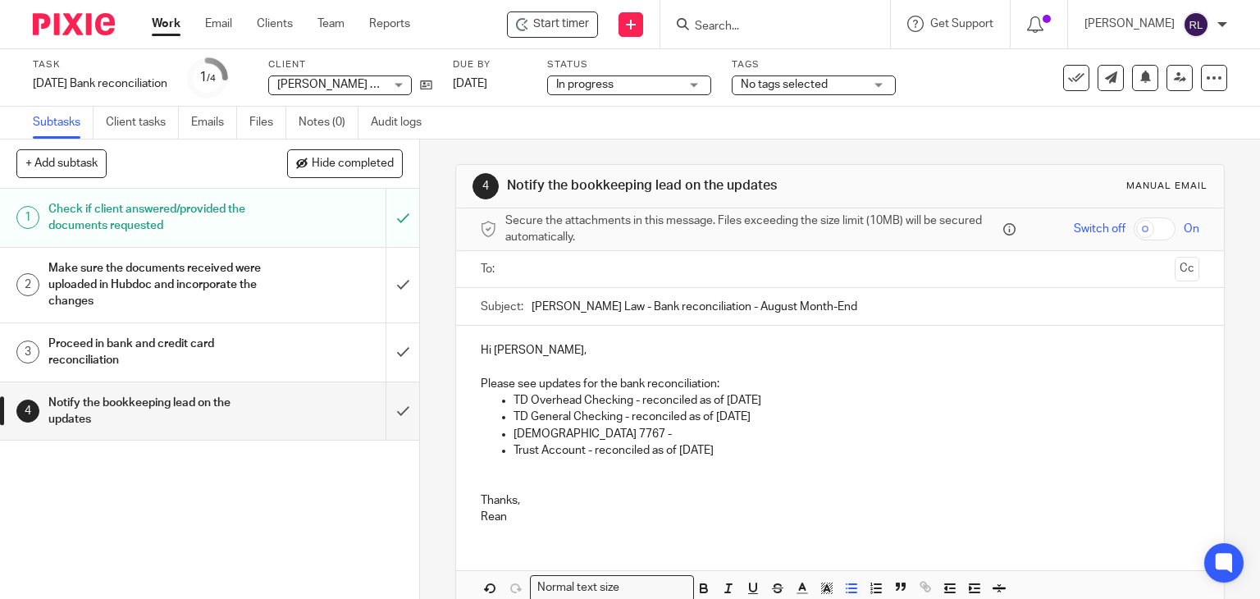
click at [75, 24] on img at bounding box center [74, 24] width 82 height 22
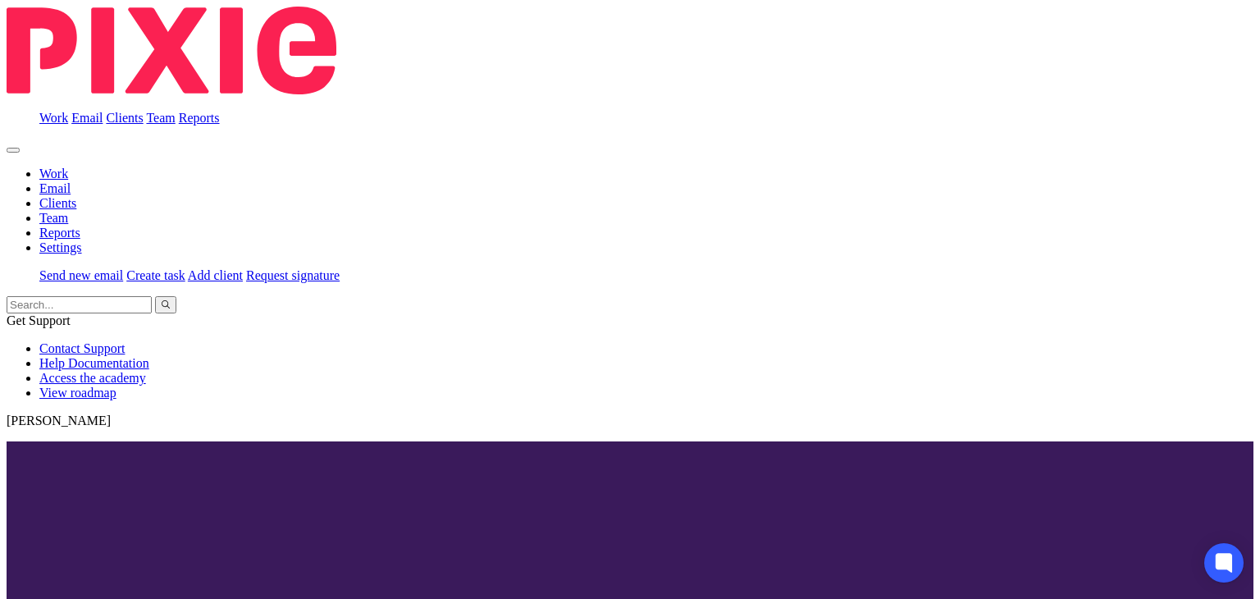
scroll to position [829, 0]
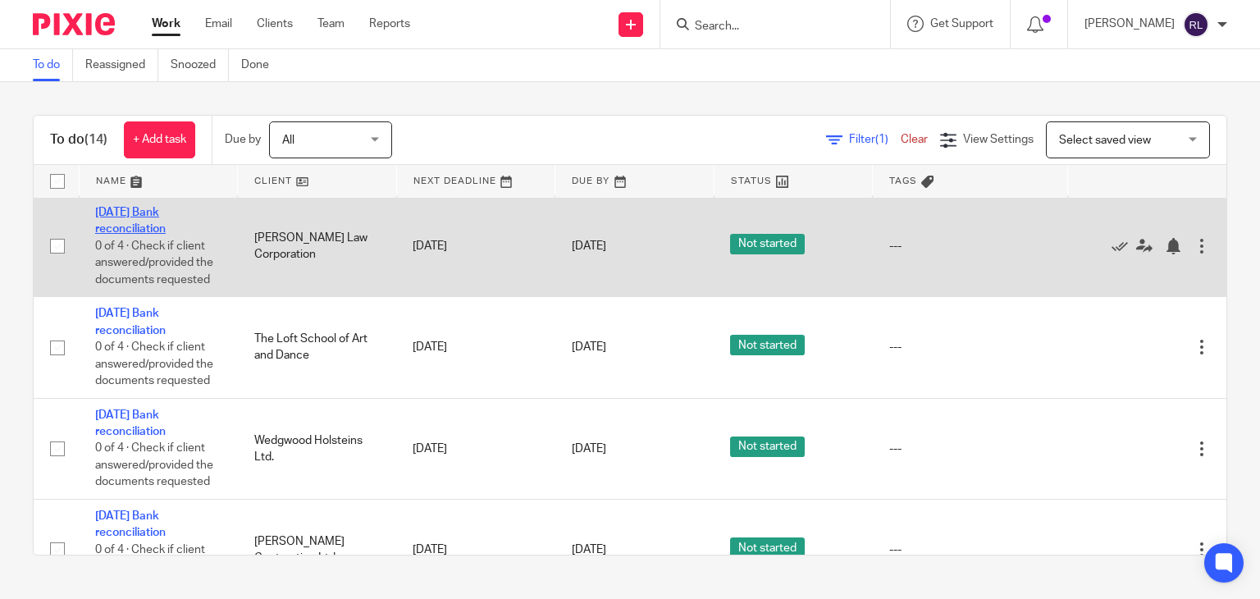
click at [144, 235] on link "[DATE] Bank reconciliation" at bounding box center [130, 221] width 71 height 28
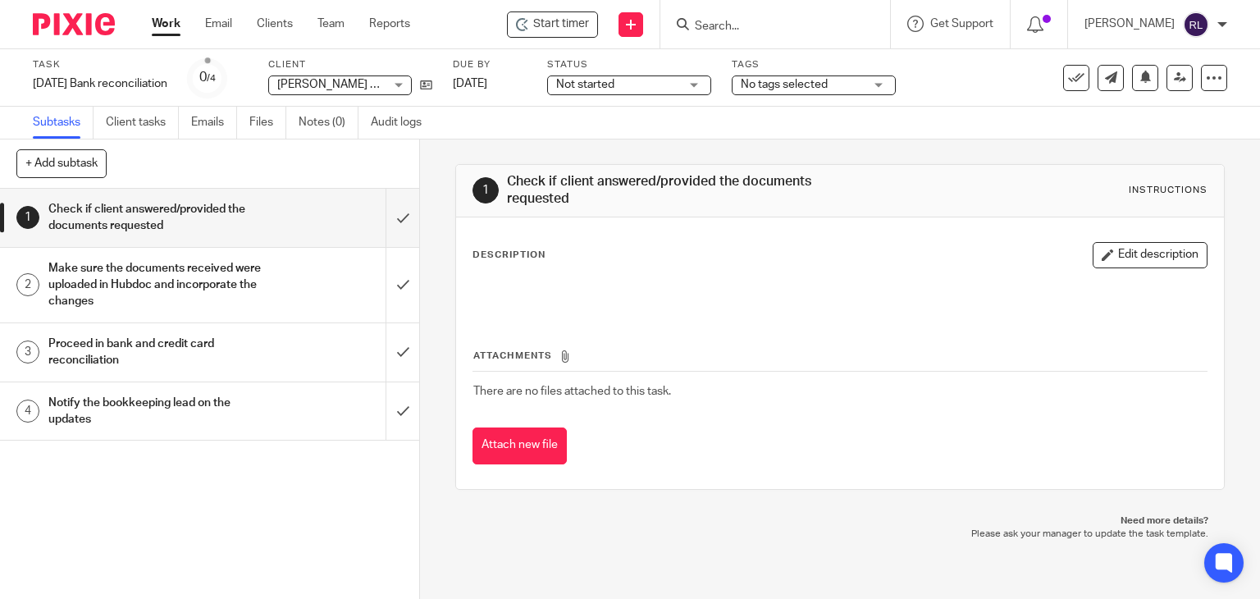
click at [564, 27] on span "Start timer" at bounding box center [561, 24] width 56 height 17
click at [614, 84] on span "Not started" at bounding box center [585, 84] width 58 height 11
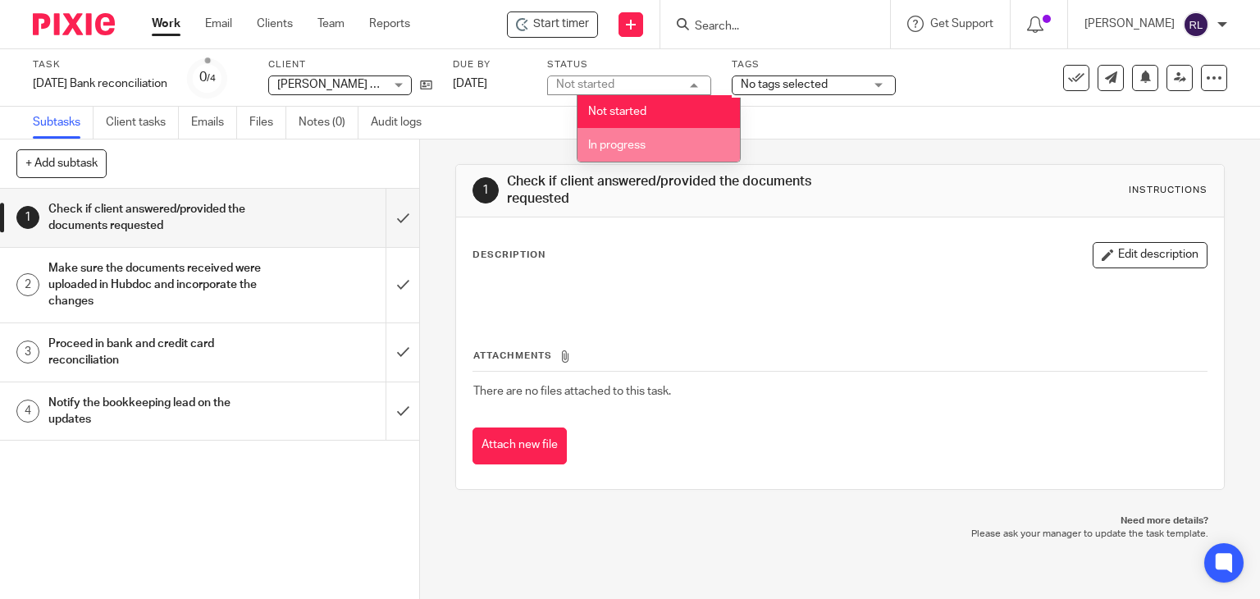
click at [629, 139] on span "In progress" at bounding box center [616, 144] width 57 height 11
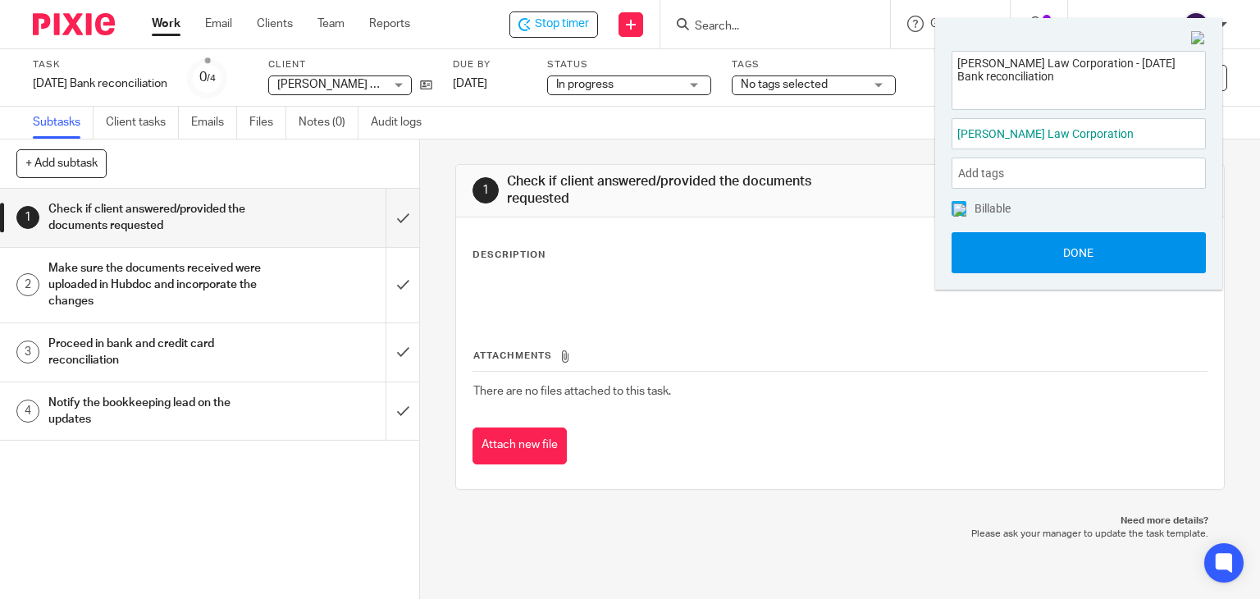
click at [1073, 266] on button "Done" at bounding box center [1079, 252] width 254 height 41
